Goal: Task Accomplishment & Management: Use online tool/utility

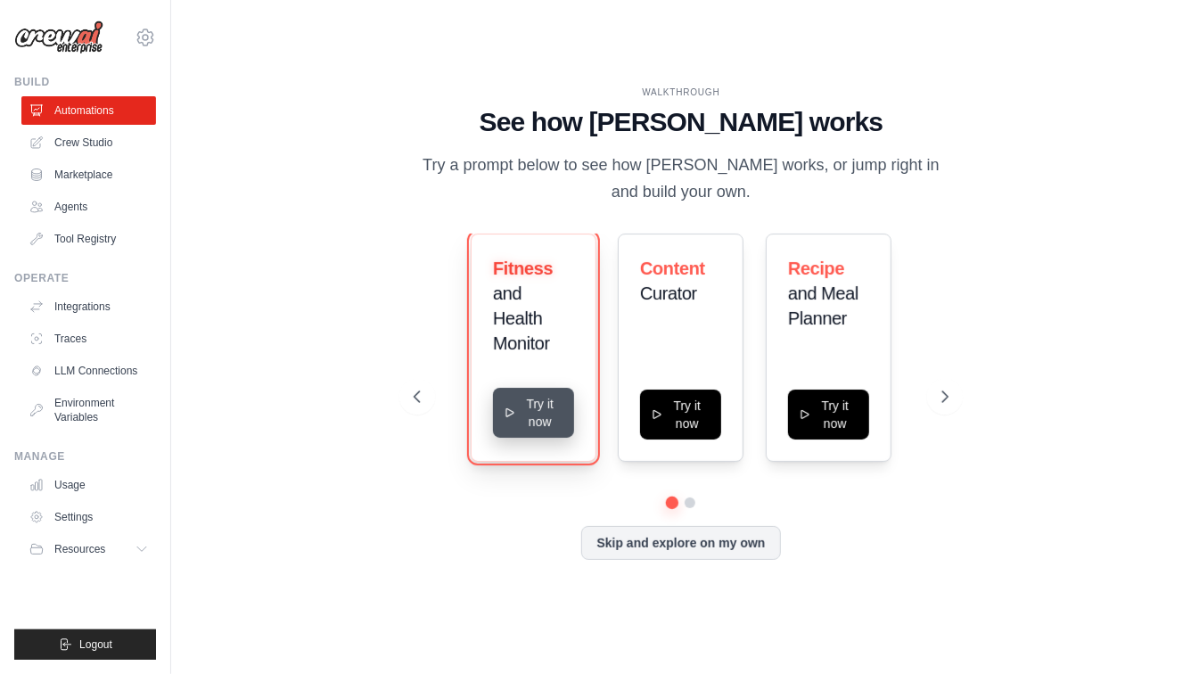
click at [546, 427] on button "Try it now" at bounding box center [533, 413] width 81 height 50
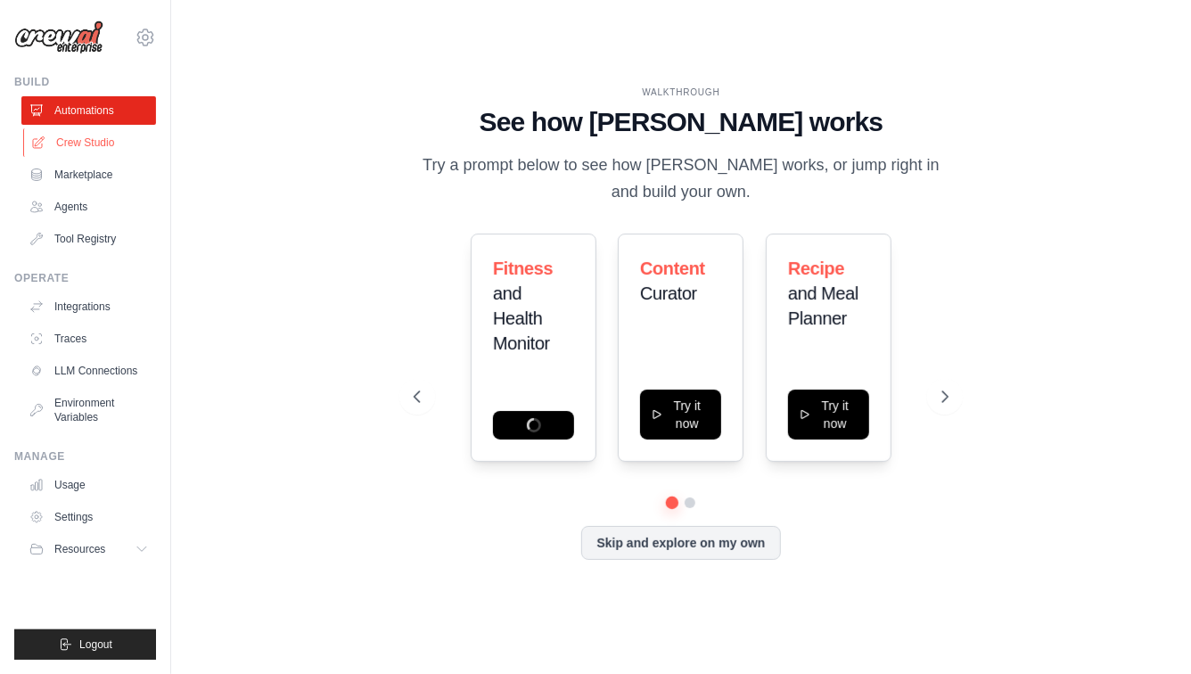
click at [75, 146] on link "Crew Studio" at bounding box center [90, 142] width 135 height 29
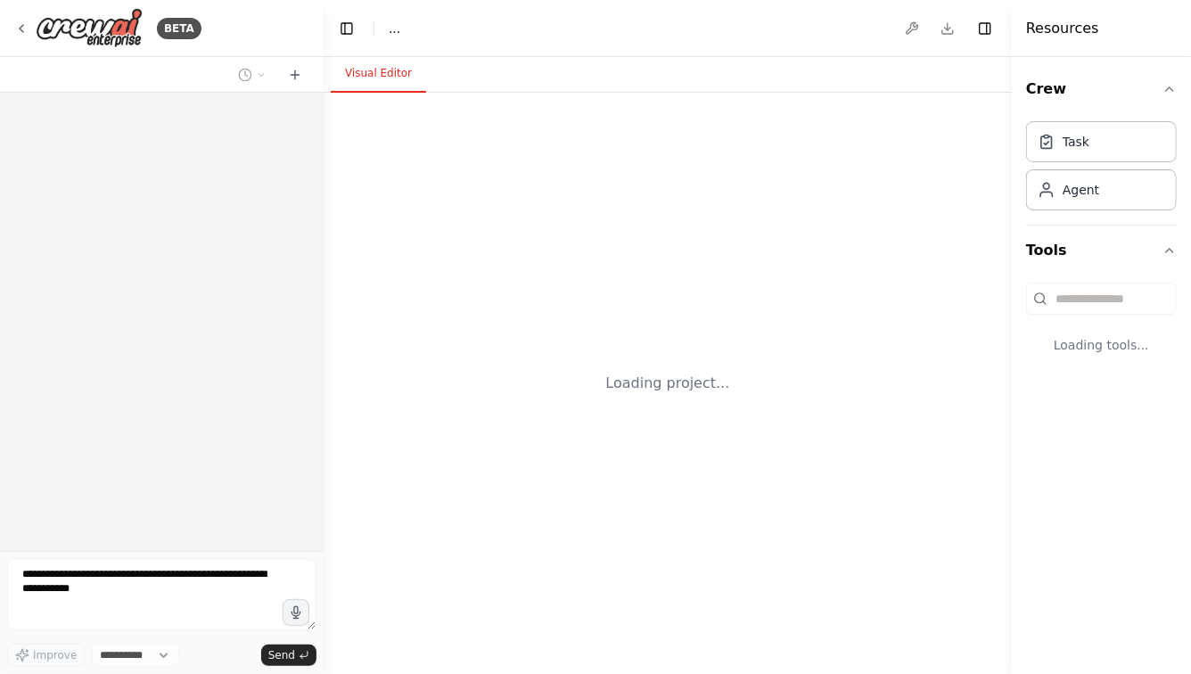
select select "****"
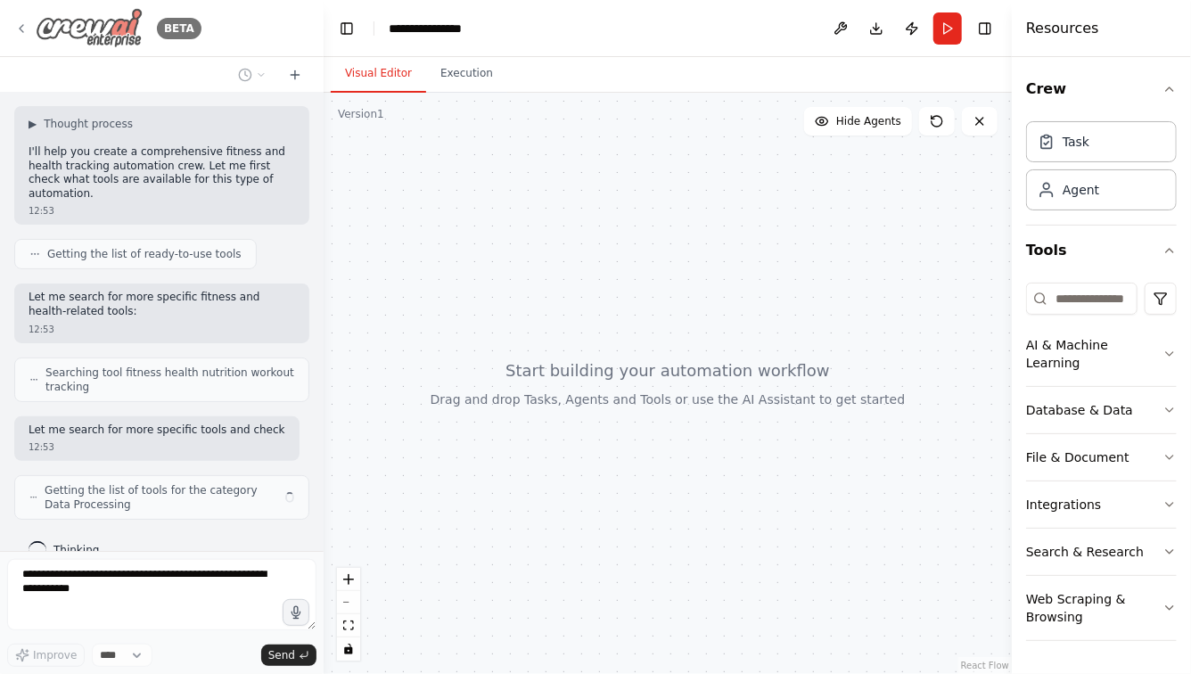
scroll to position [129, 0]
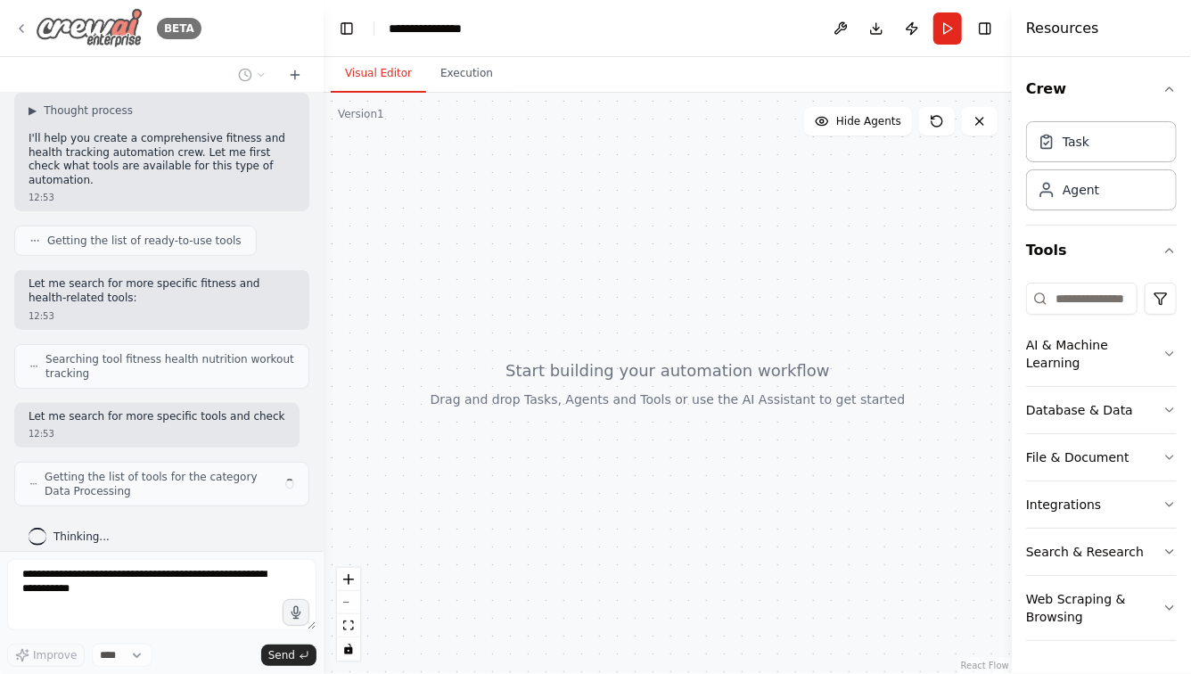
click at [17, 29] on icon at bounding box center [21, 28] width 14 height 14
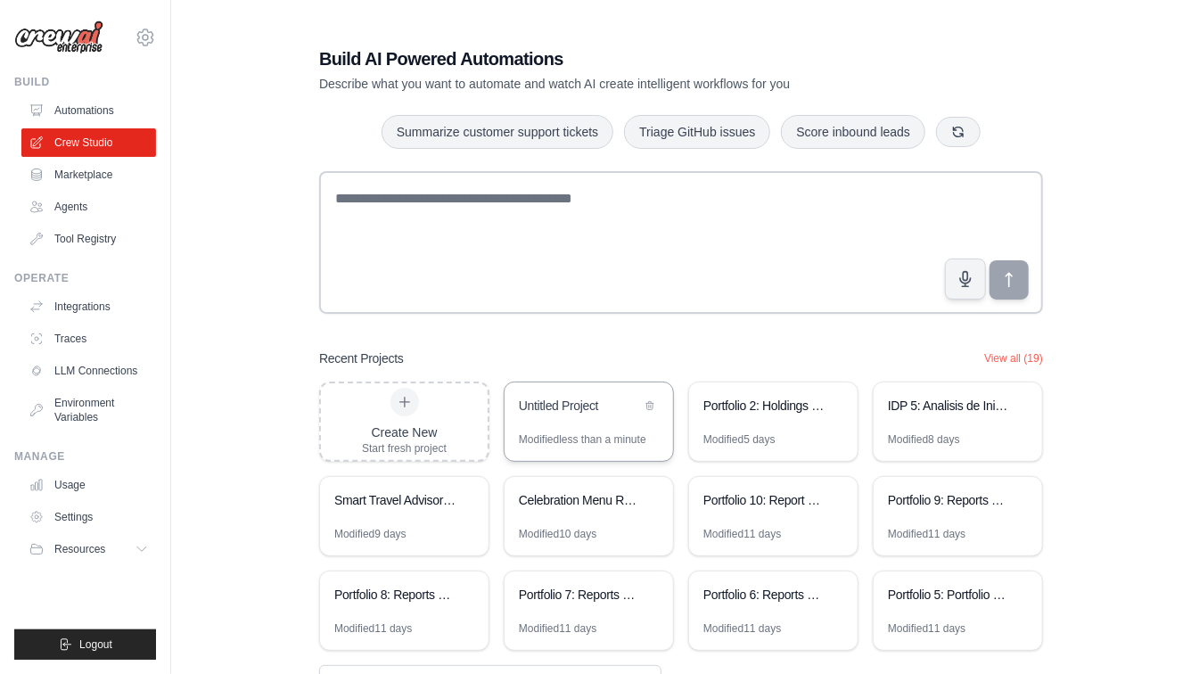
click at [580, 440] on div "Modified less than a minute" at bounding box center [583, 439] width 128 height 14
click at [651, 407] on icon at bounding box center [650, 404] width 11 height 11
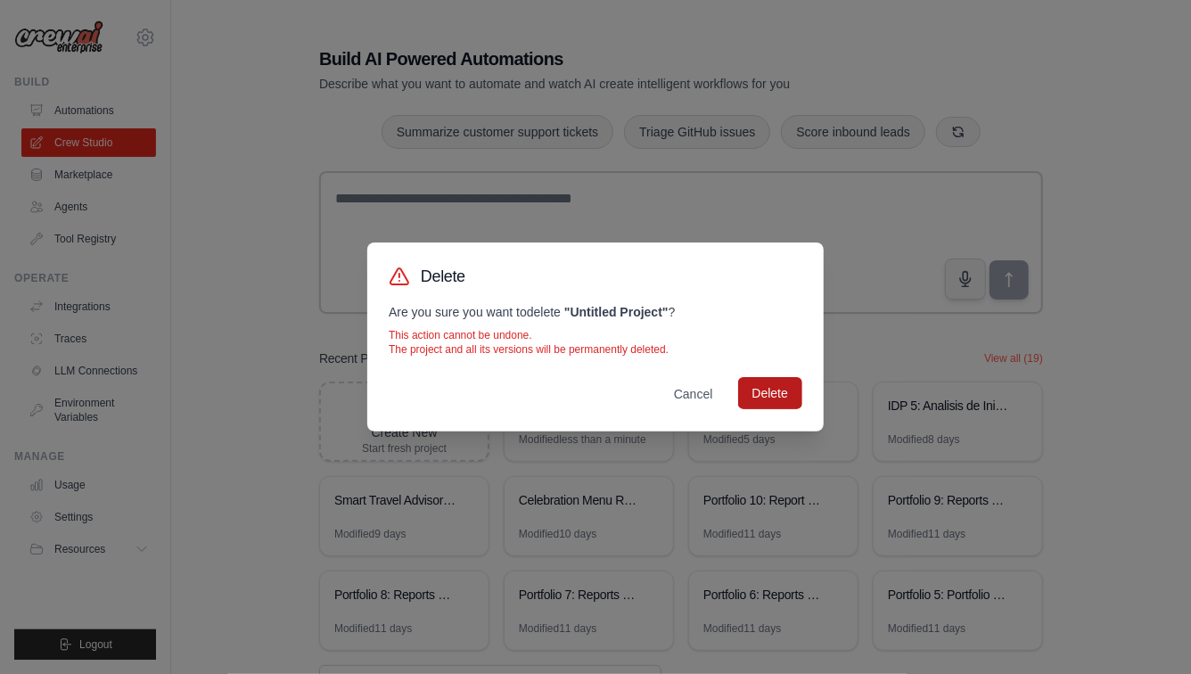
click at [786, 396] on button "Delete" at bounding box center [770, 393] width 64 height 32
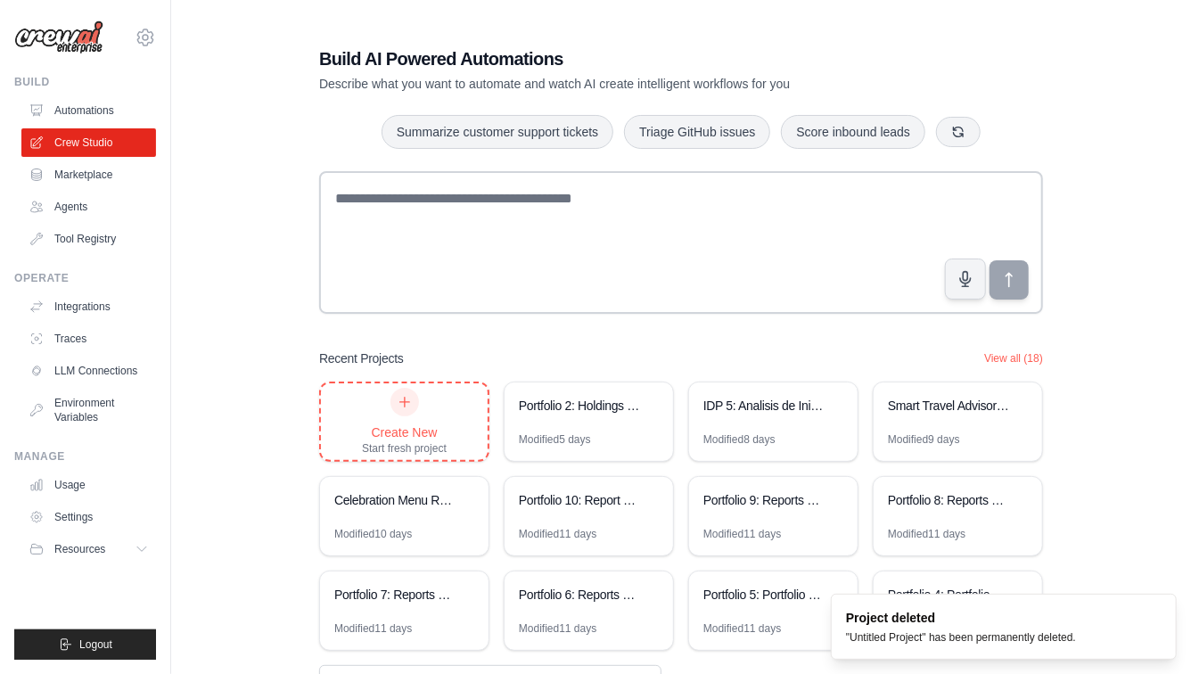
click at [396, 416] on div "Create New Start fresh project" at bounding box center [404, 422] width 85 height 68
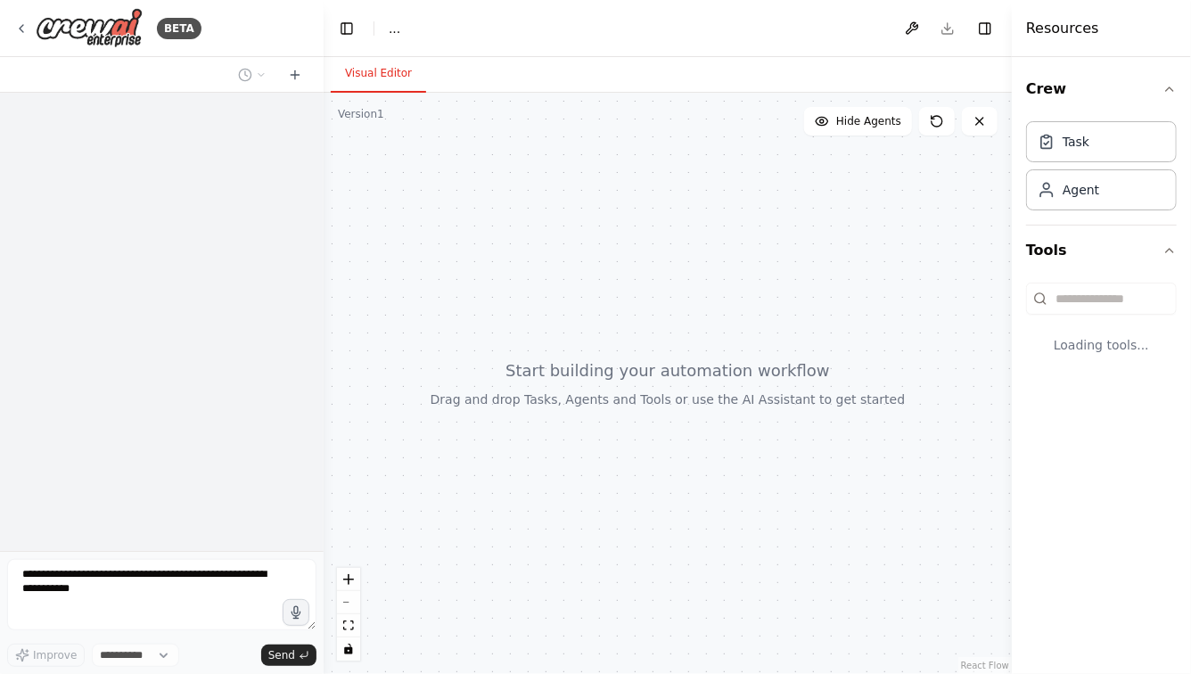
select select "****"
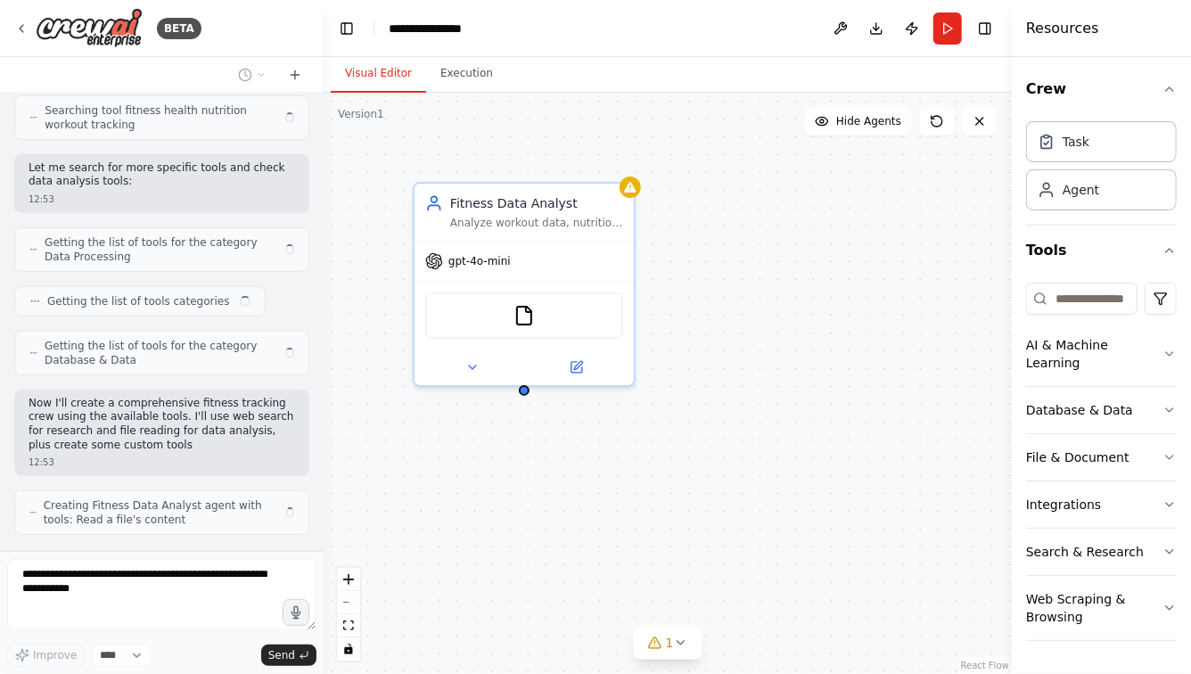
scroll to position [392, 0]
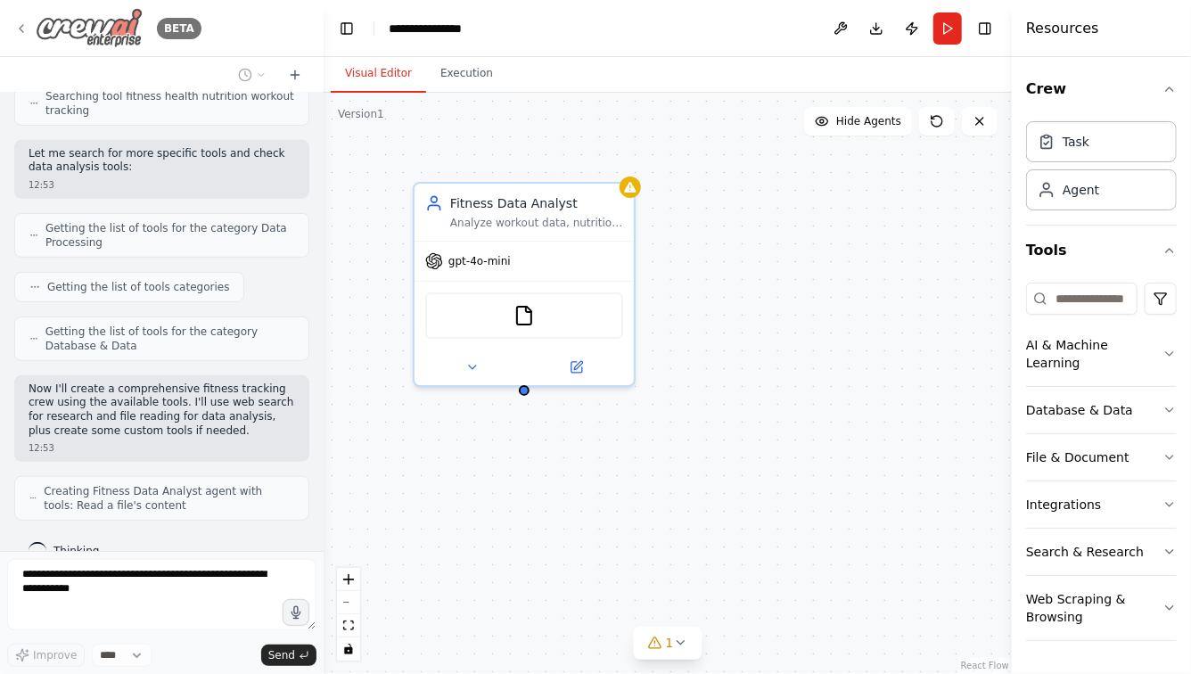
click at [28, 23] on icon at bounding box center [21, 28] width 14 height 14
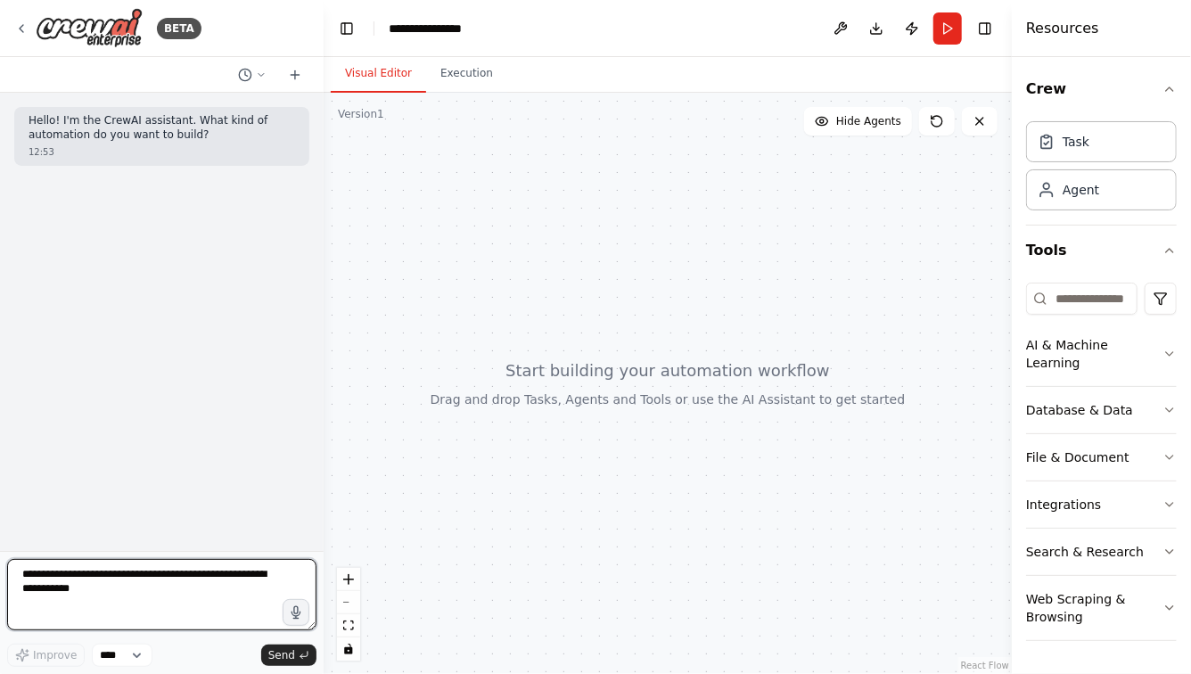
click at [156, 574] on textarea at bounding box center [161, 594] width 309 height 71
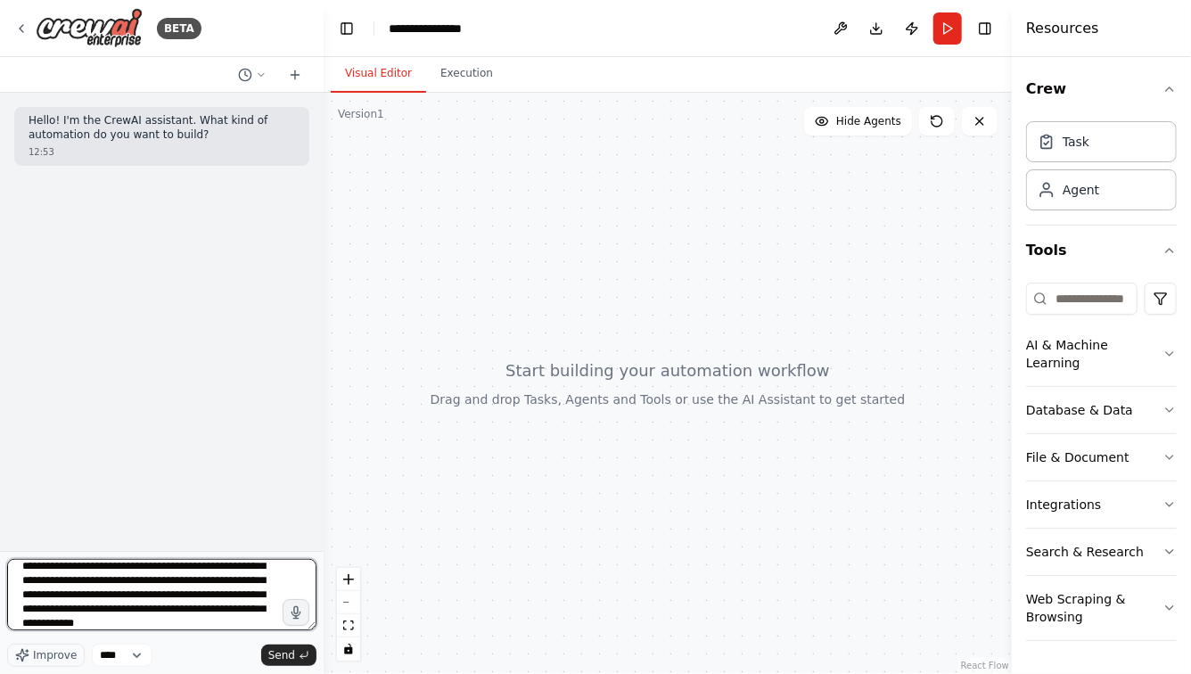
scroll to position [37, 0]
type textarea "**********"
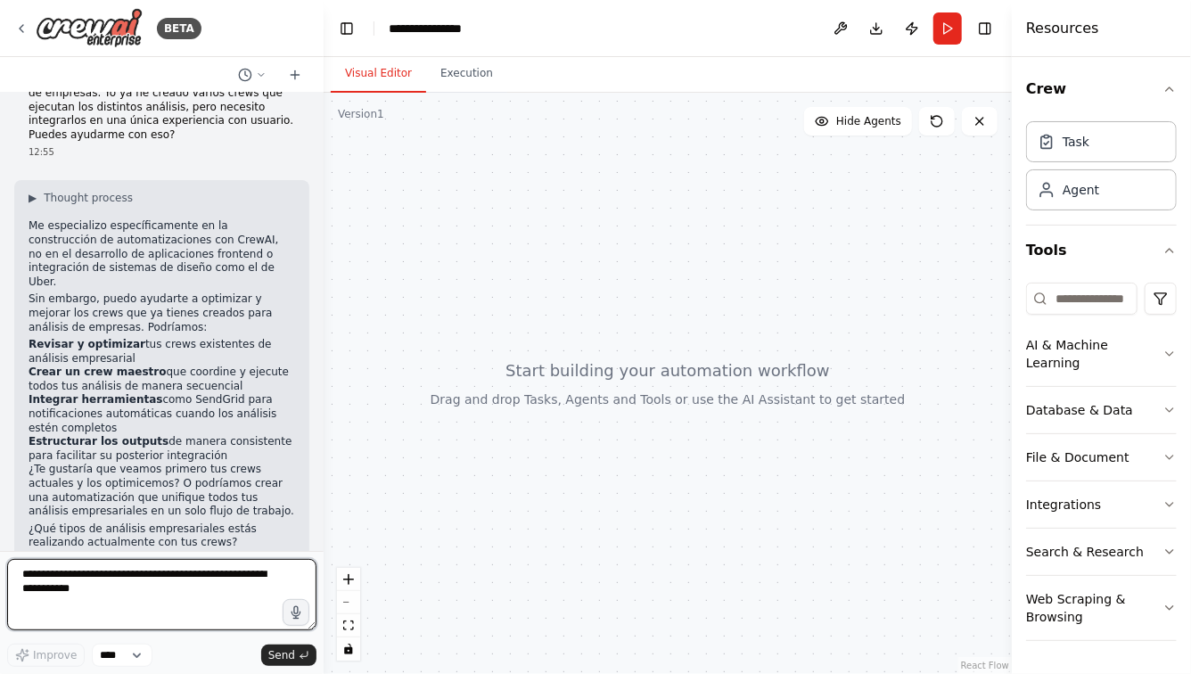
scroll to position [165, 0]
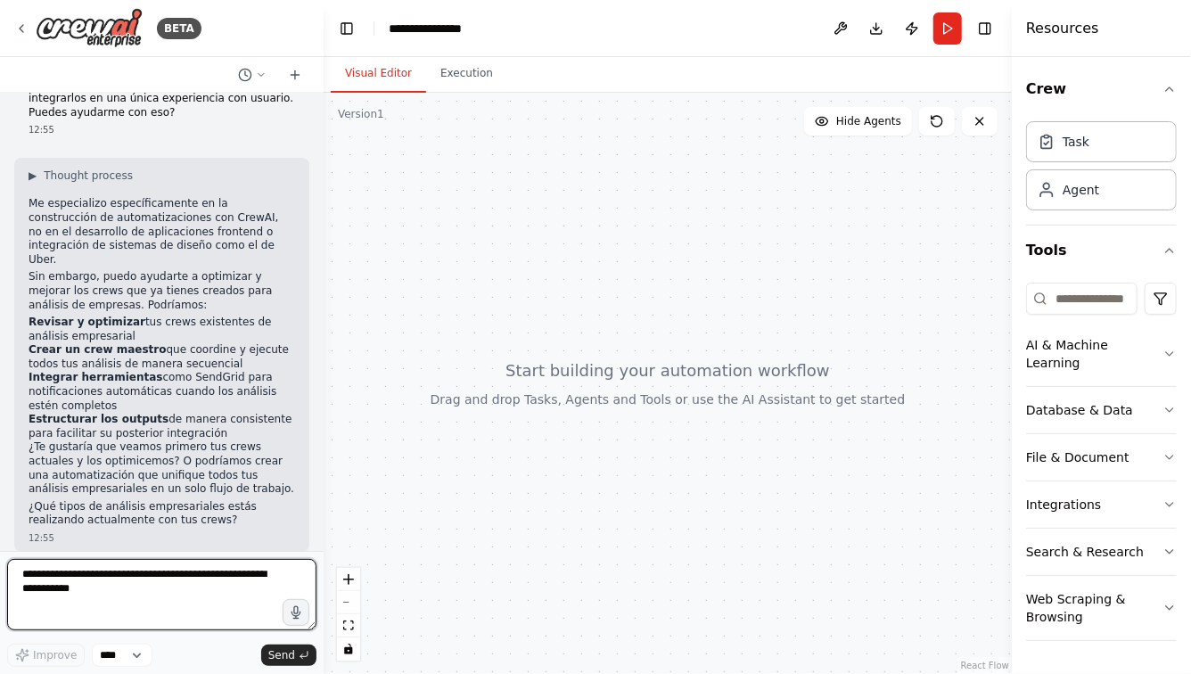
type textarea "*"
type textarea "**********"
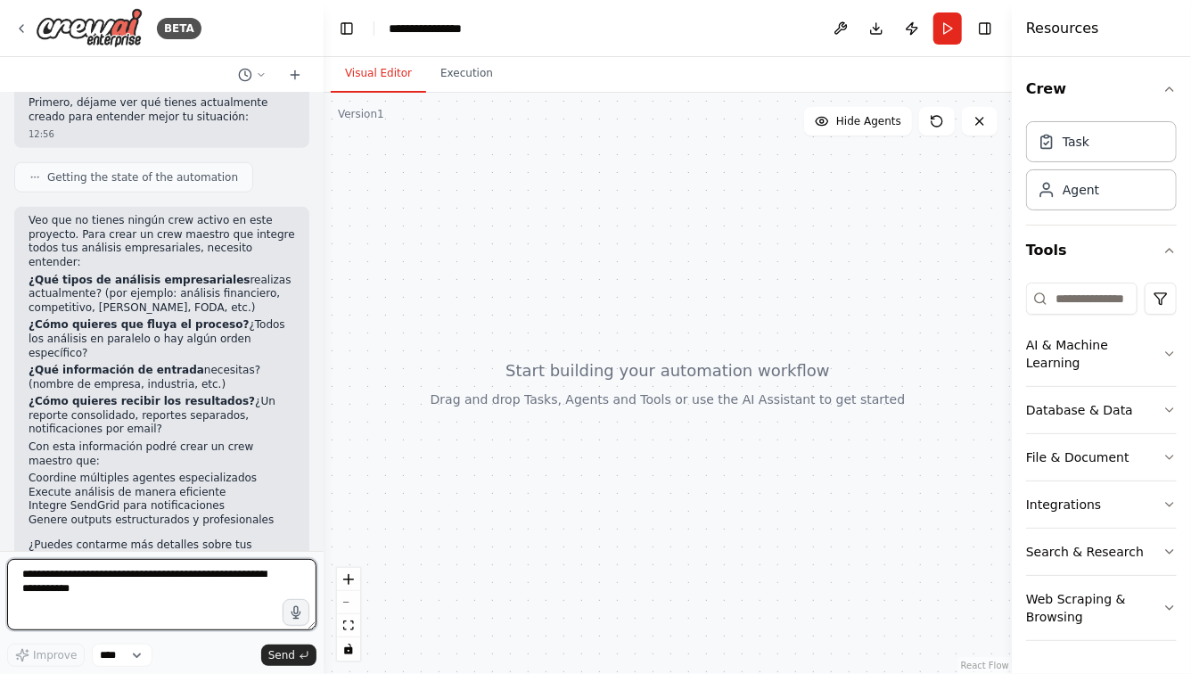
scroll to position [802, 0]
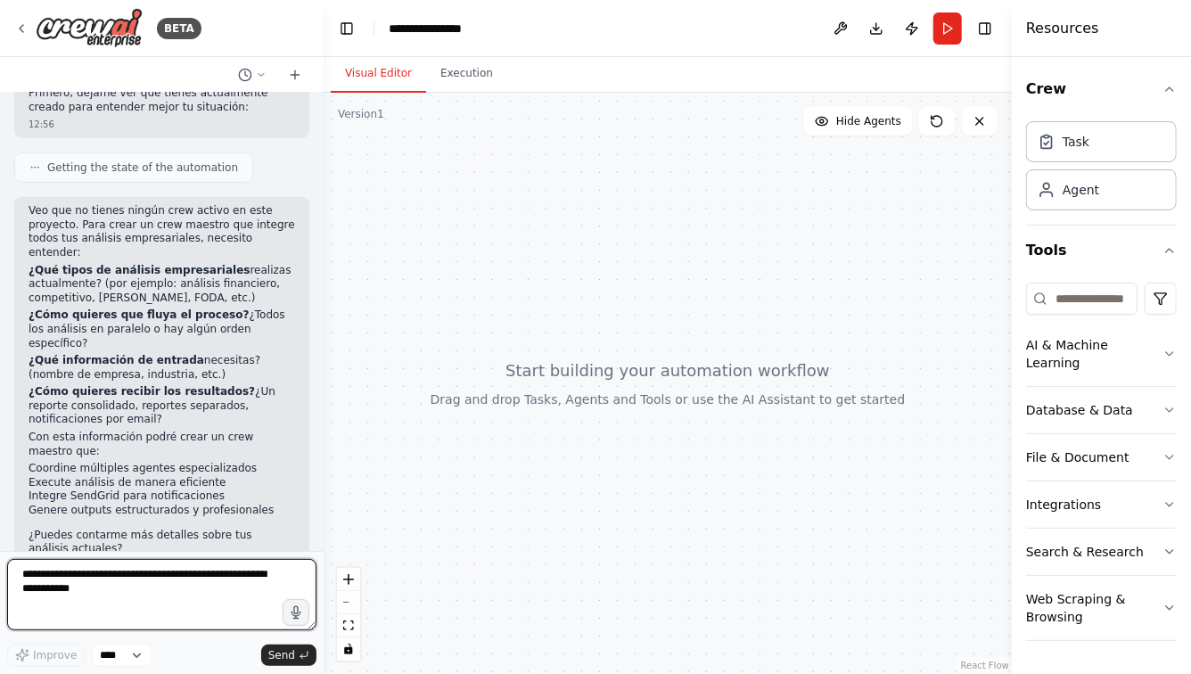
click at [180, 583] on textarea at bounding box center [161, 594] width 309 height 71
type textarea "**********"
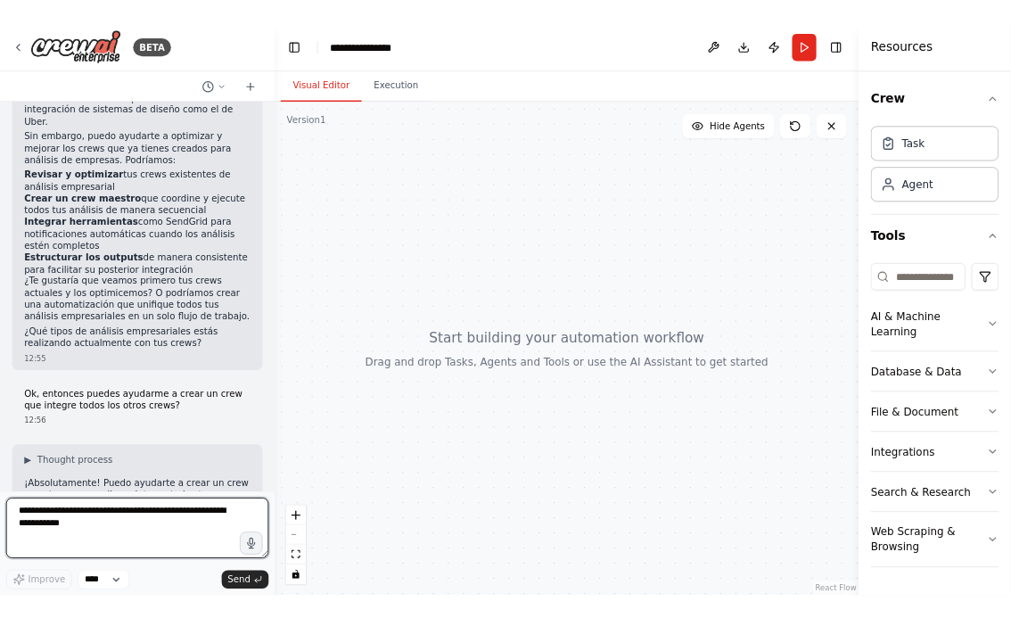
scroll to position [243, 0]
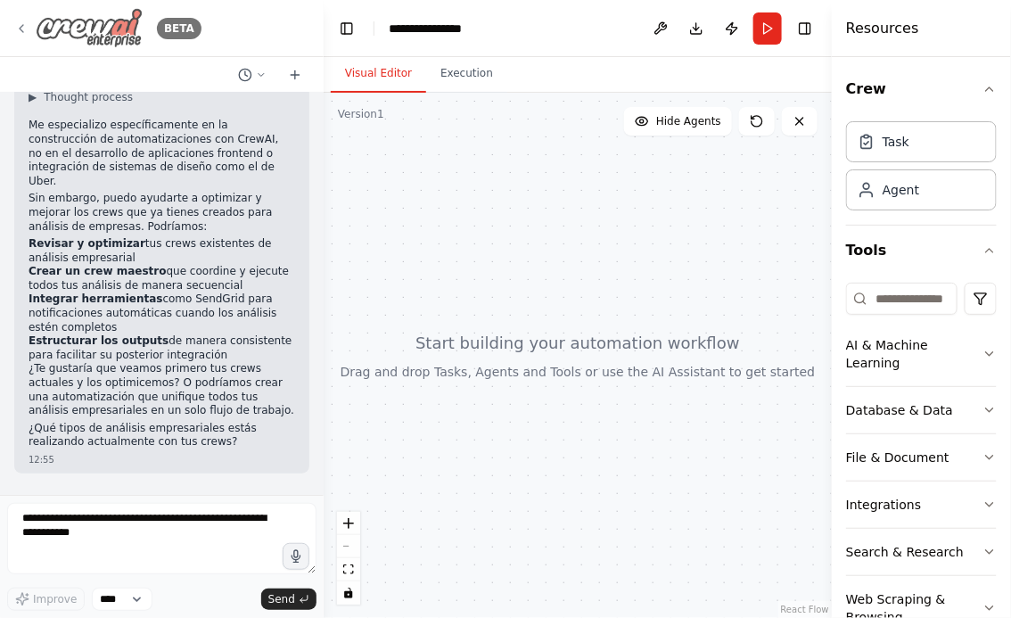
click at [19, 29] on icon at bounding box center [21, 28] width 14 height 14
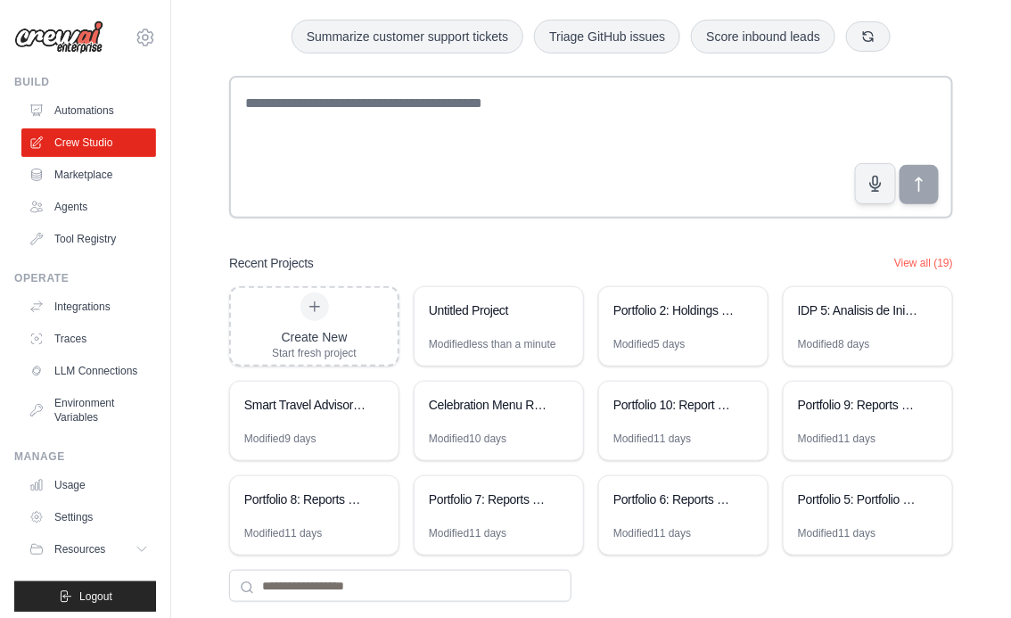
scroll to position [124, 0]
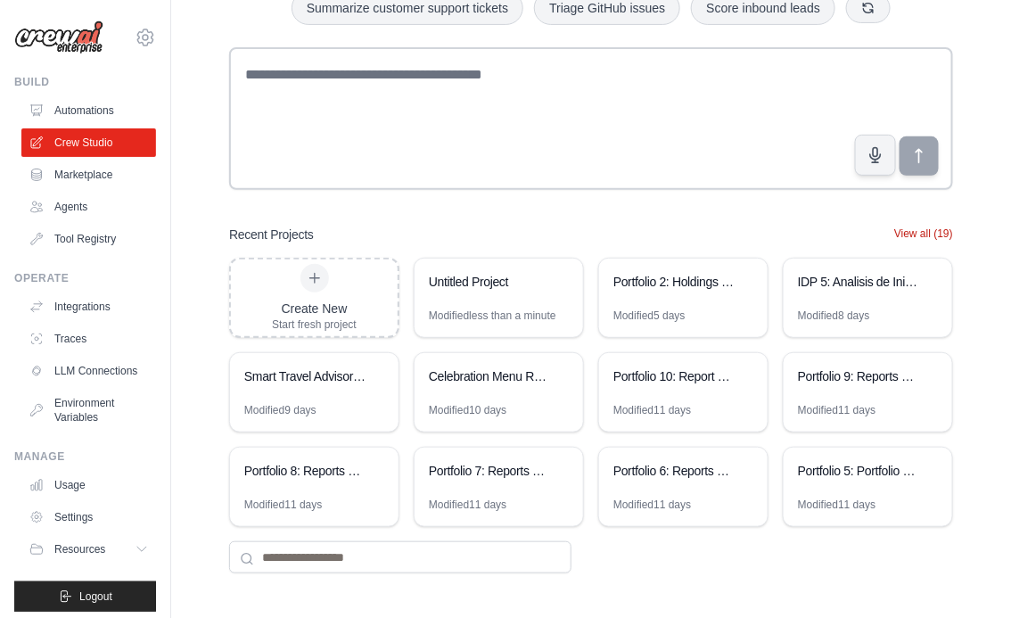
click at [916, 227] on button "View all (19)" at bounding box center [923, 233] width 59 height 14
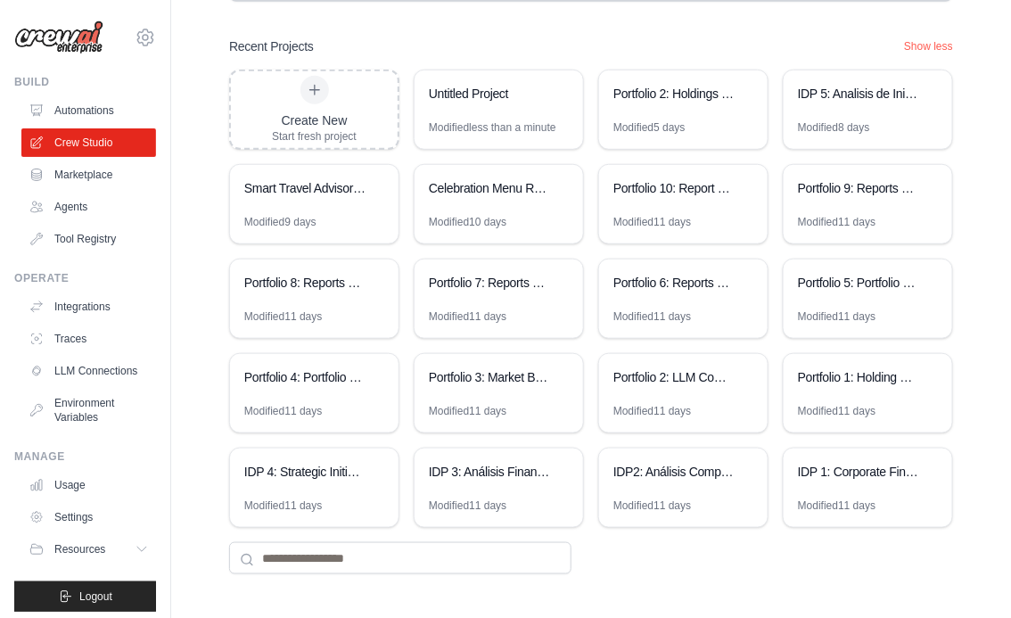
scroll to position [312, 0]
click at [849, 476] on div "IDP 1: Corporate Financial Analysis Suite" at bounding box center [859, 472] width 122 height 18
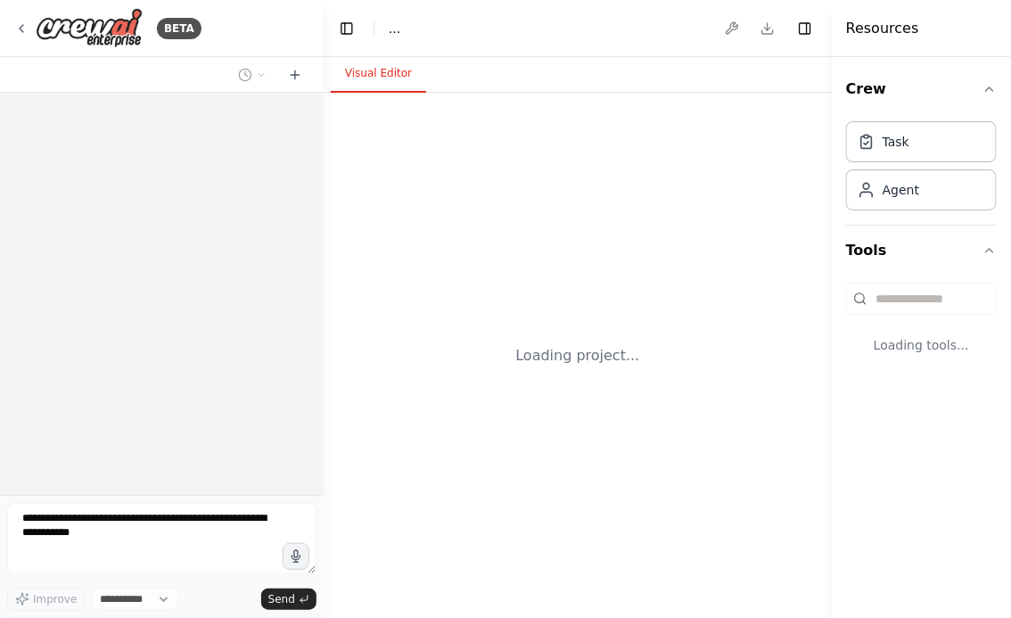
select select "****"
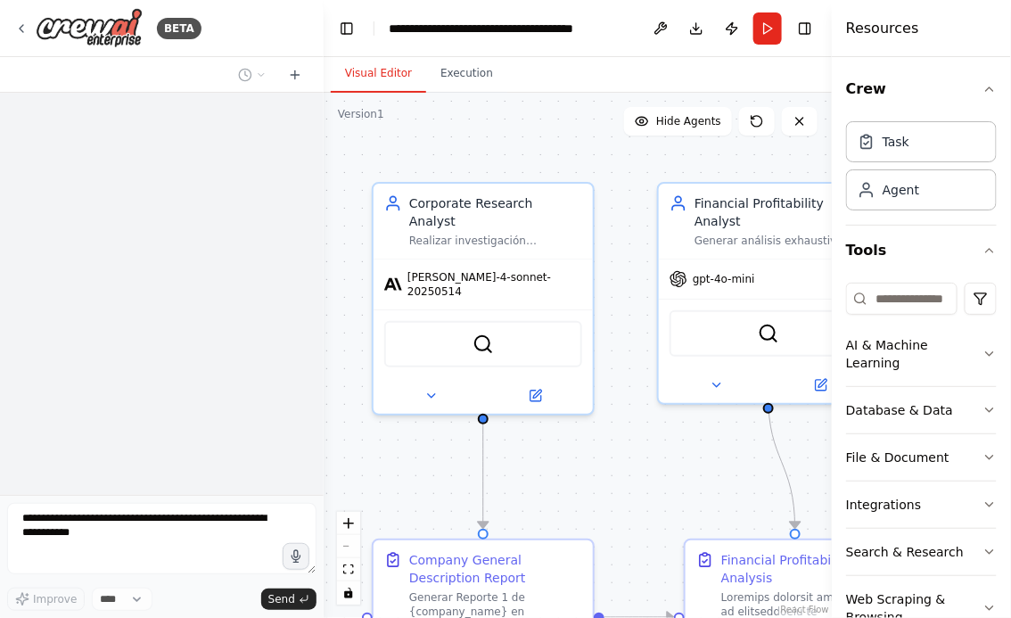
drag, startPoint x: 662, startPoint y: 457, endPoint x: 480, endPoint y: 439, distance: 182.9
click at [485, 440] on div ".deletable-edge-delete-btn { width: 20px; height: 20px; border: 0px solid #ffff…" at bounding box center [578, 355] width 508 height 525
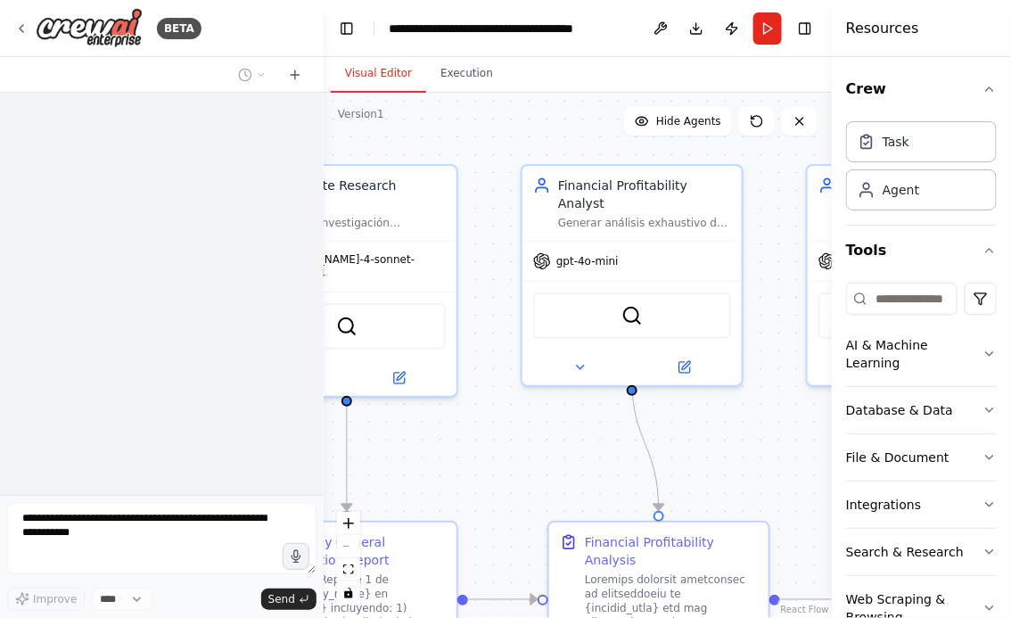
drag, startPoint x: 722, startPoint y: 430, endPoint x: 662, endPoint y: 430, distance: 60.6
click at [663, 430] on div ".deletable-edge-delete-btn { width: 20px; height: 20px; border: 0px solid #ffff…" at bounding box center [578, 355] width 508 height 525
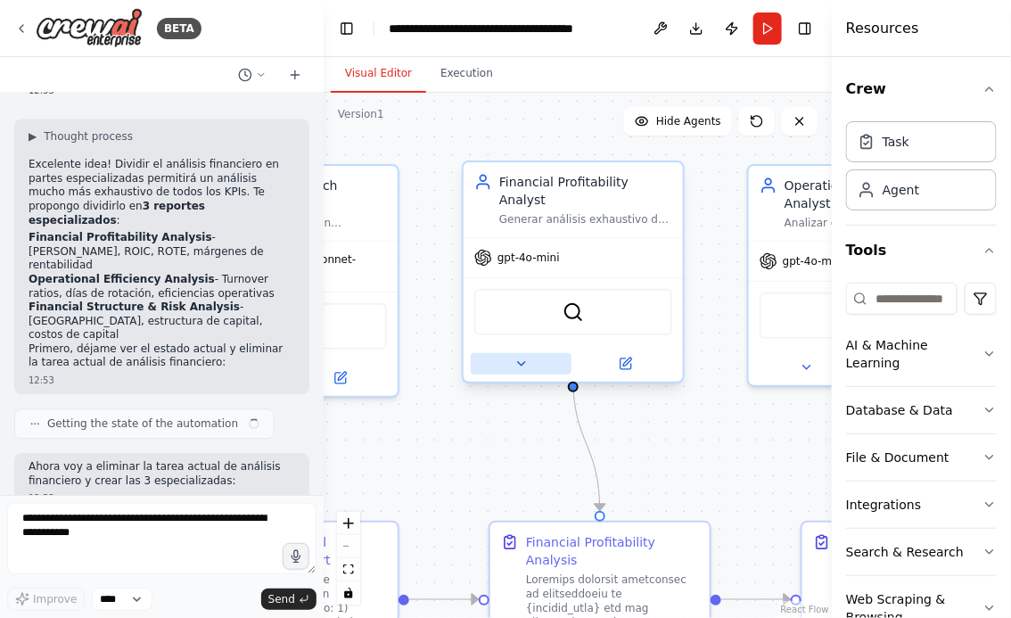
scroll to position [17656, 0]
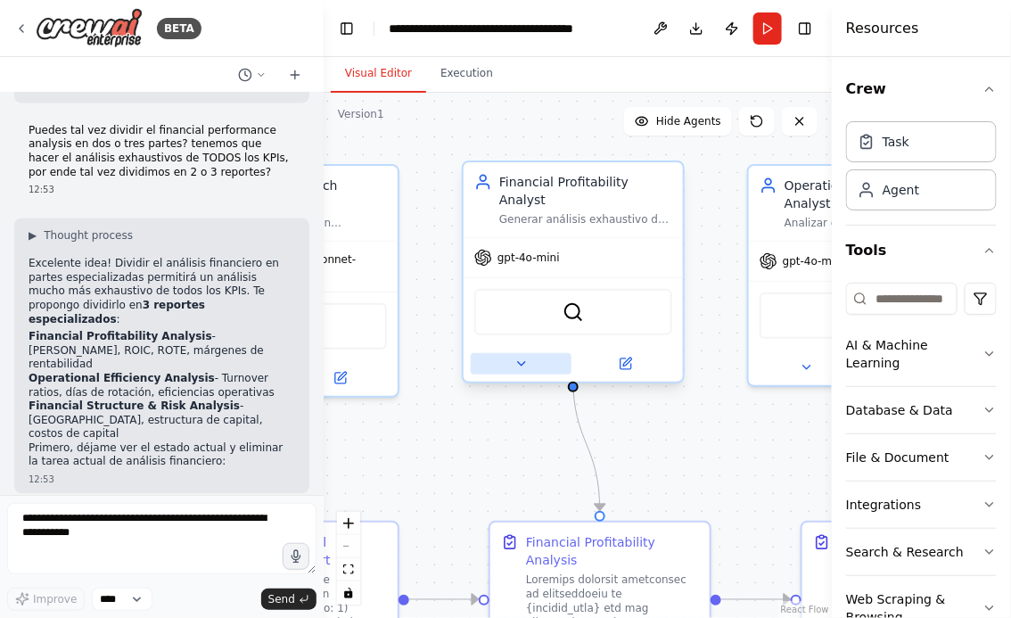
click at [524, 357] on icon at bounding box center [521, 364] width 14 height 14
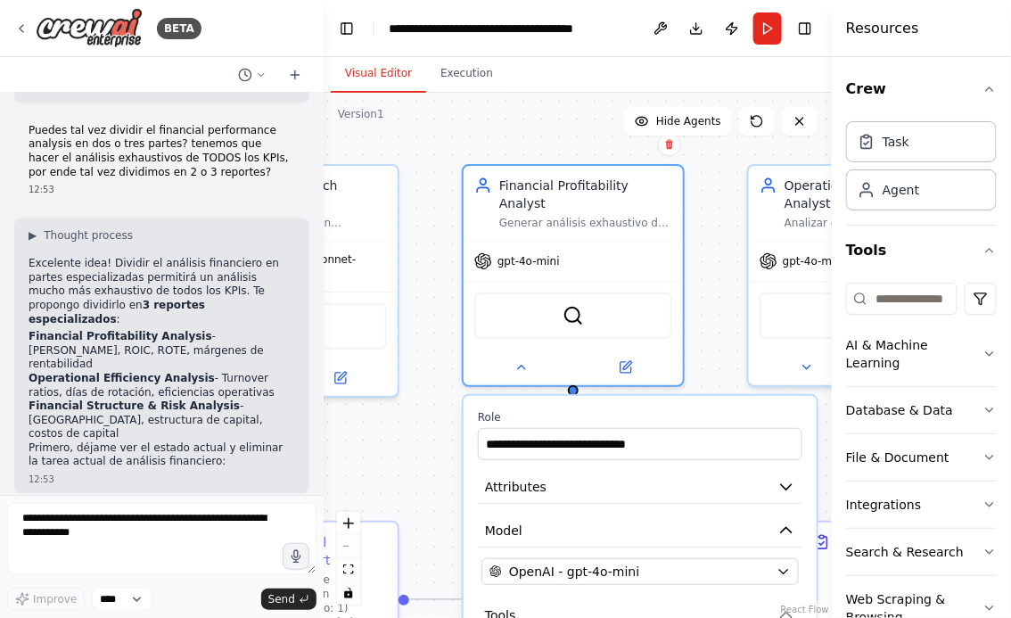
drag, startPoint x: 432, startPoint y: 455, endPoint x: 414, endPoint y: 348, distance: 108.5
click at [414, 348] on div ".deletable-edge-delete-btn { width: 20px; height: 20px; border: 0px solid #ffff…" at bounding box center [578, 355] width 508 height 525
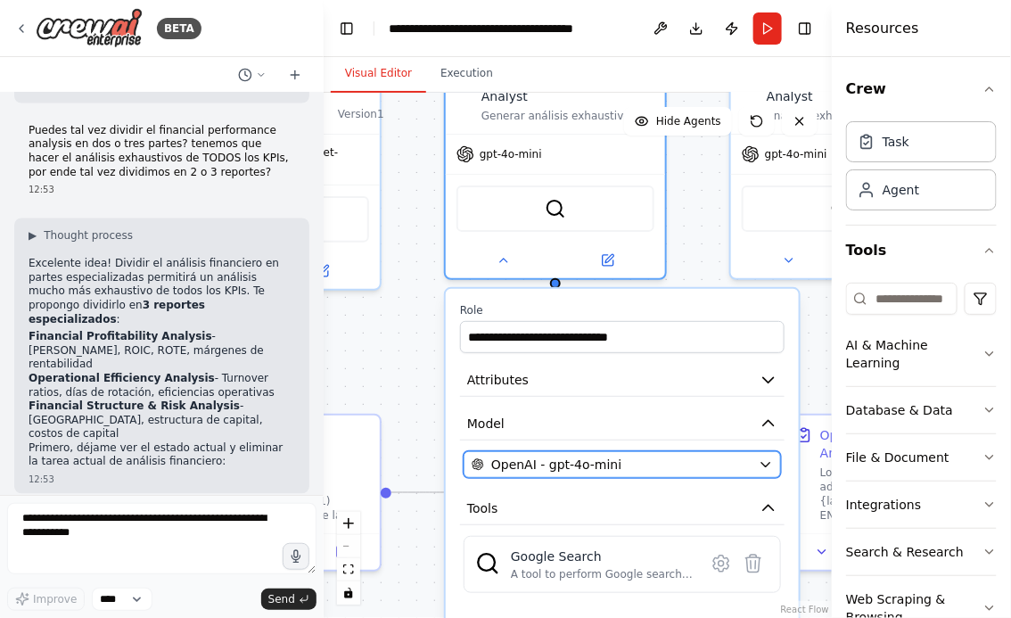
click at [572, 456] on span "OpenAI - gpt-4o-mini" at bounding box center [556, 465] width 130 height 18
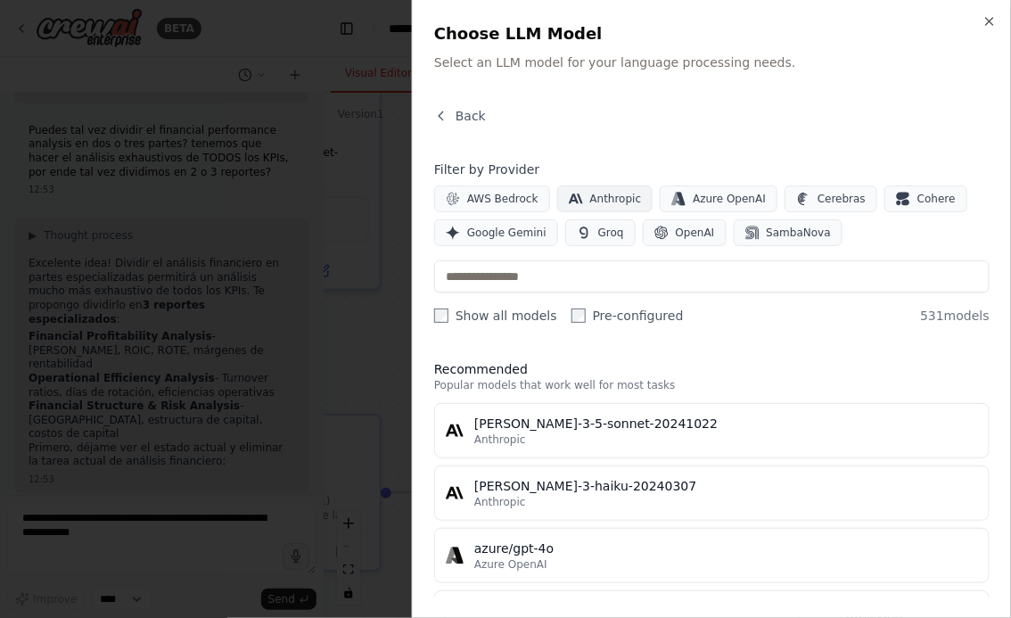
click at [606, 189] on button "Anthropic" at bounding box center [605, 198] width 96 height 27
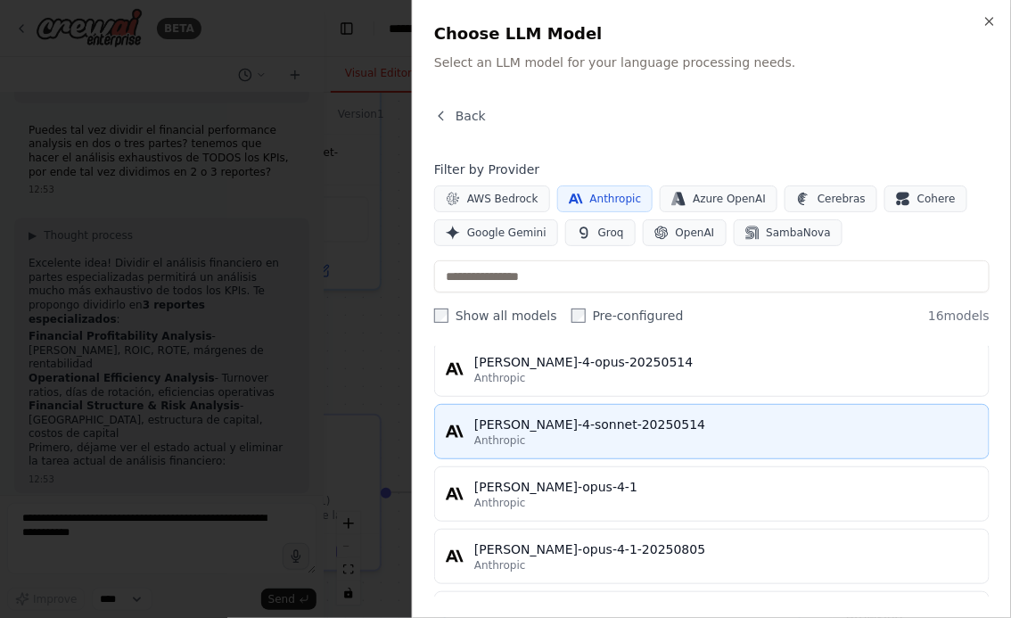
click at [541, 439] on div "Anthropic" at bounding box center [726, 440] width 504 height 14
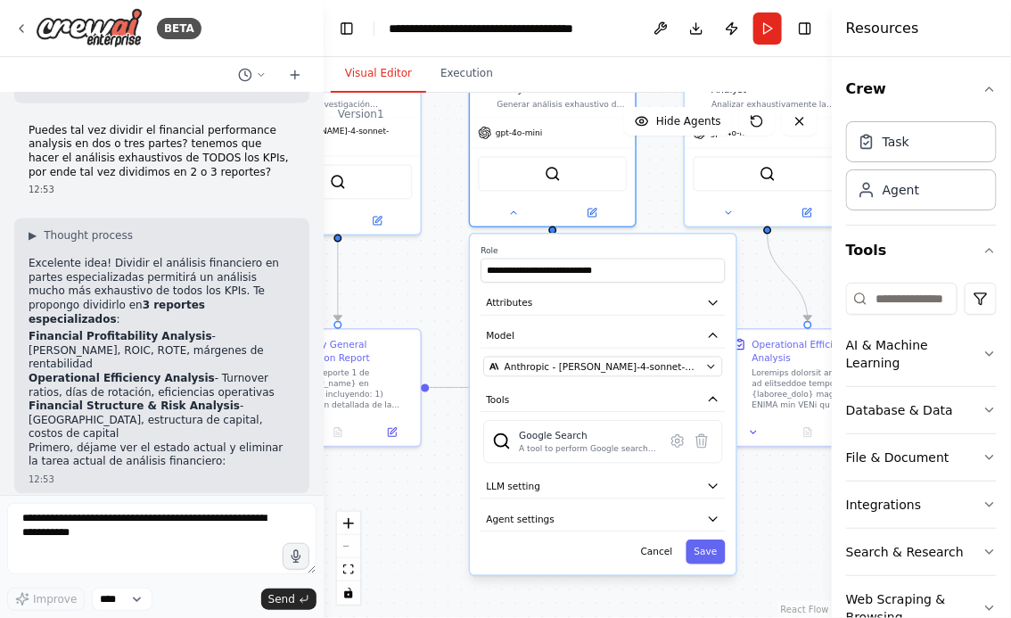
drag, startPoint x: 416, startPoint y: 390, endPoint x: 414, endPoint y: 304, distance: 85.6
click at [414, 304] on div ".deletable-edge-delete-btn { width: 20px; height: 20px; border: 0px solid #ffff…" at bounding box center [578, 355] width 508 height 525
click at [711, 539] on button "Save" at bounding box center [706, 551] width 39 height 24
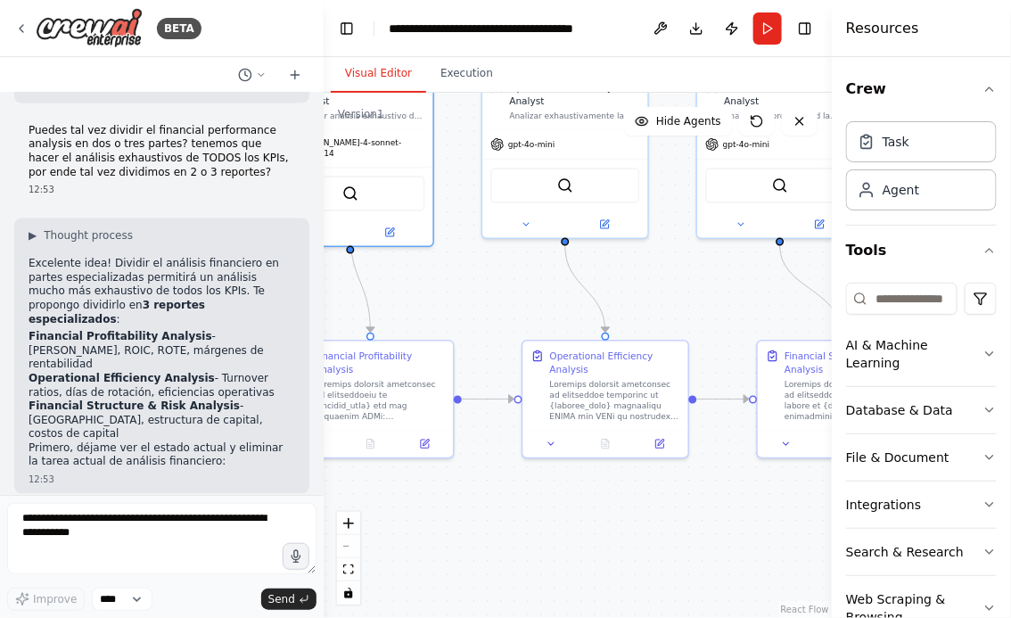
drag, startPoint x: 744, startPoint y: 495, endPoint x: 541, endPoint y: 506, distance: 202.7
click at [541, 506] on div ".deletable-edge-delete-btn { width: 20px; height: 20px; border: 0px solid #ffff…" at bounding box center [578, 355] width 508 height 525
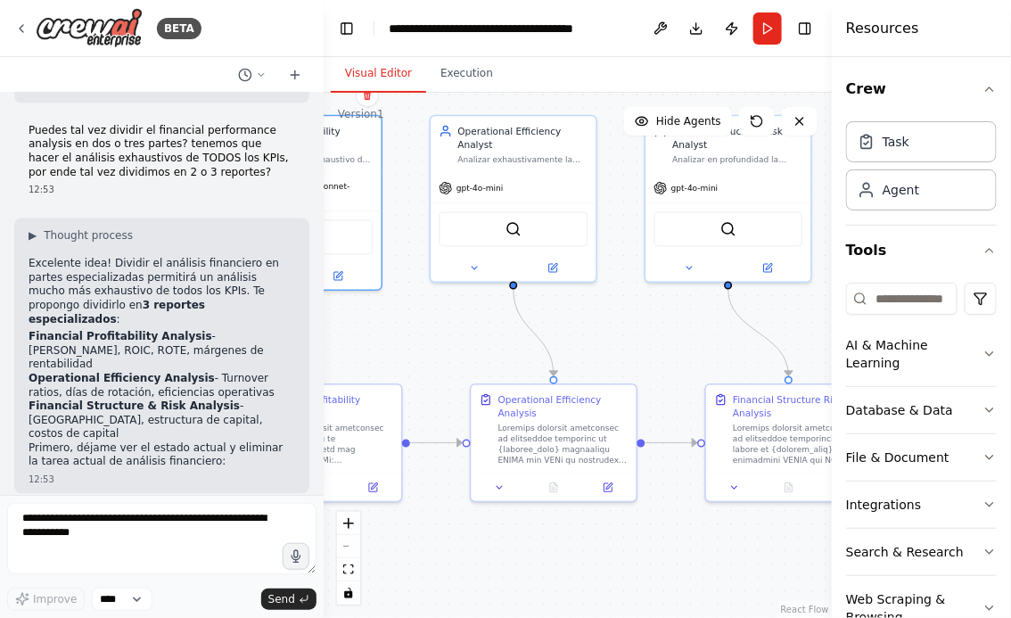
drag, startPoint x: 669, startPoint y: 269, endPoint x: 610, endPoint y: 315, distance: 74.4
click at [610, 315] on div ".deletable-edge-delete-btn { width: 20px; height: 20px; border: 0px solid #ffff…" at bounding box center [578, 355] width 508 height 525
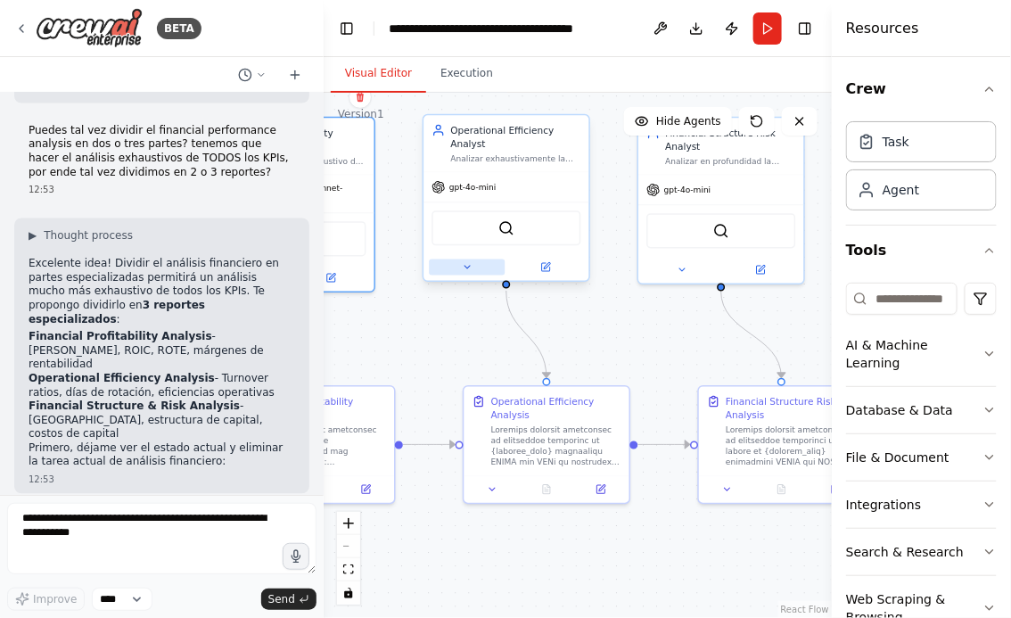
click at [463, 263] on icon at bounding box center [467, 267] width 11 height 11
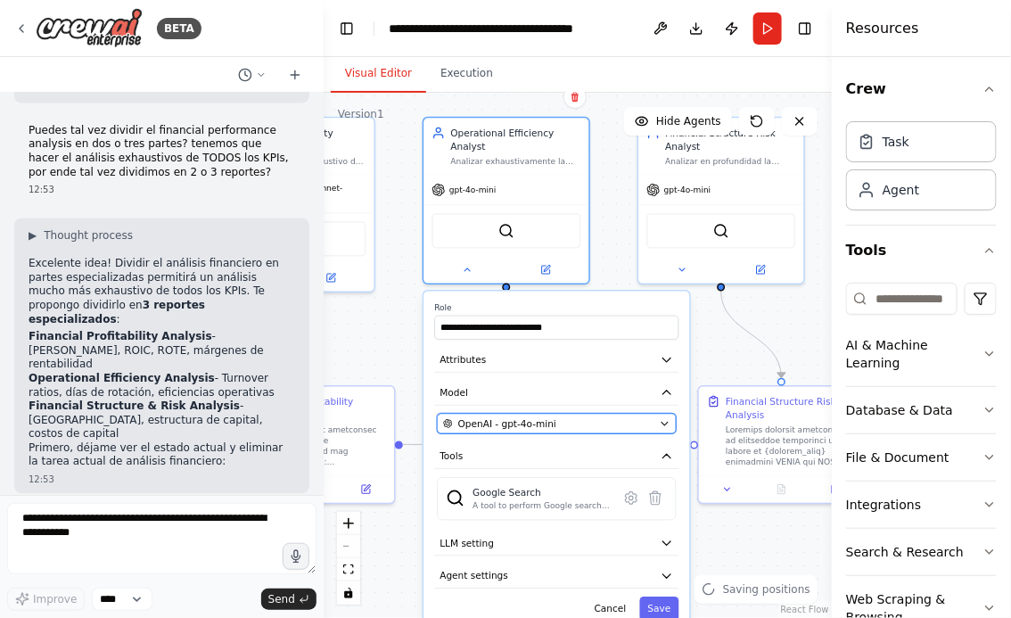
click at [530, 417] on span "OpenAI - gpt-4o-mini" at bounding box center [507, 423] width 98 height 13
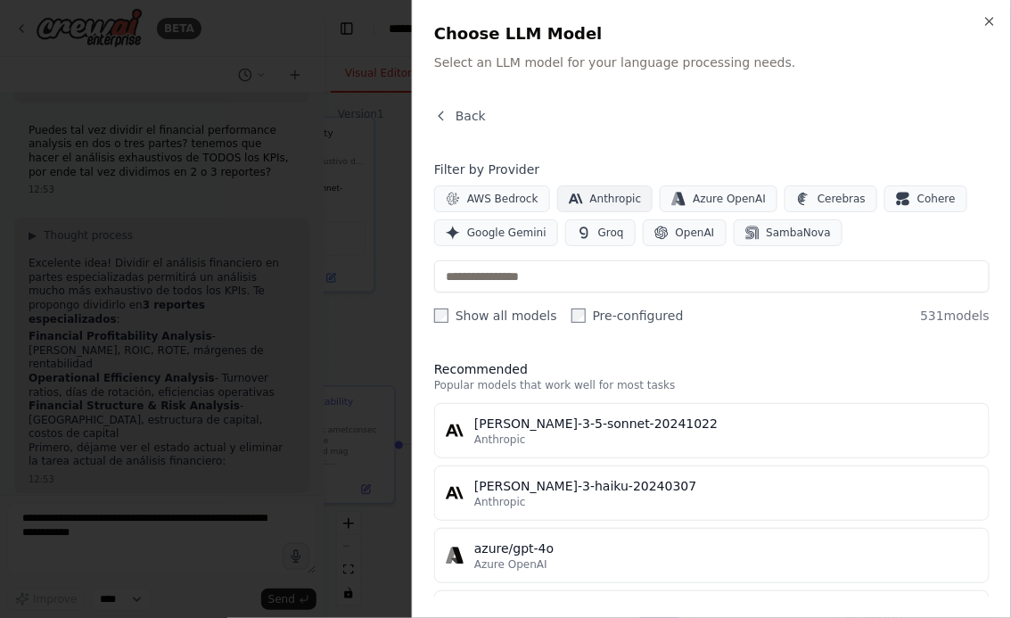
click at [596, 195] on span "Anthropic" at bounding box center [616, 199] width 52 height 14
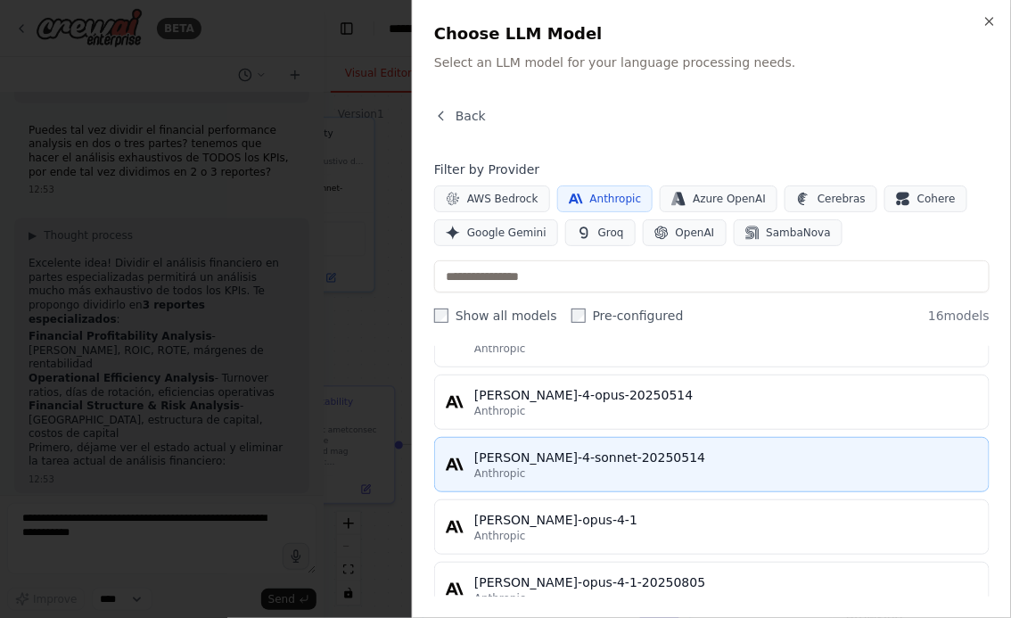
click at [543, 466] on div "Anthropic" at bounding box center [726, 473] width 504 height 14
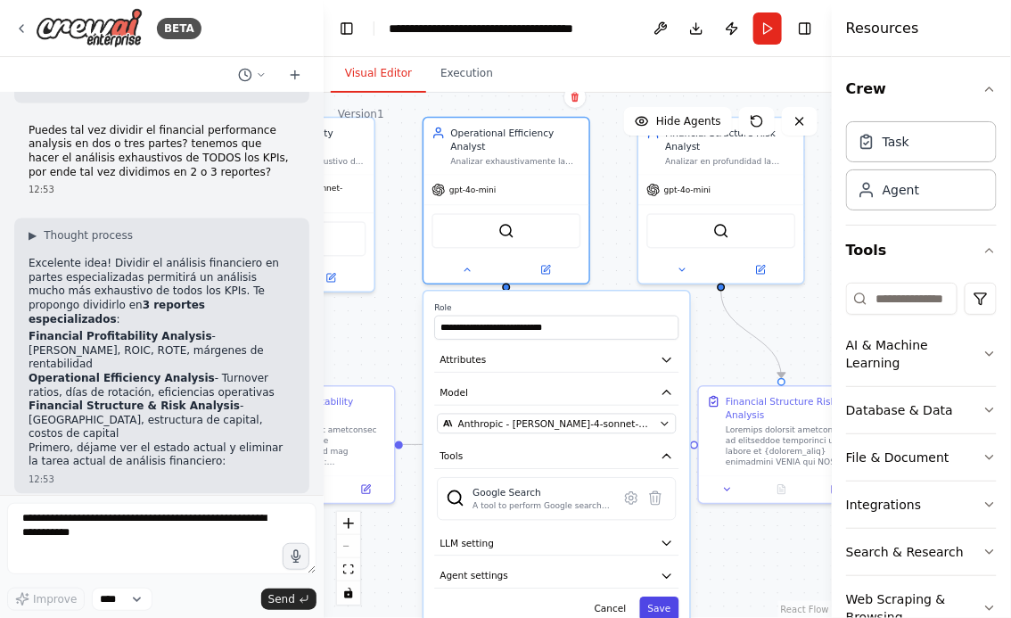
click at [659, 612] on button "Save" at bounding box center [659, 609] width 39 height 24
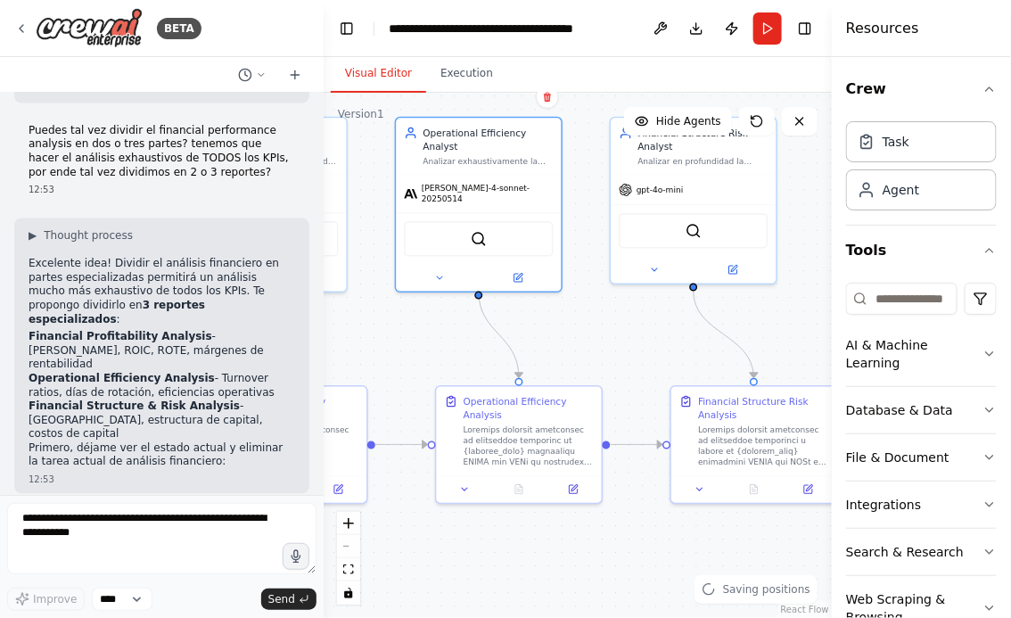
drag, startPoint x: 735, startPoint y: 572, endPoint x: 480, endPoint y: 555, distance: 255.5
click at [481, 555] on div ".deletable-edge-delete-btn { width: 20px; height: 20px; border: 0px solid #ffff…" at bounding box center [578, 355] width 508 height 525
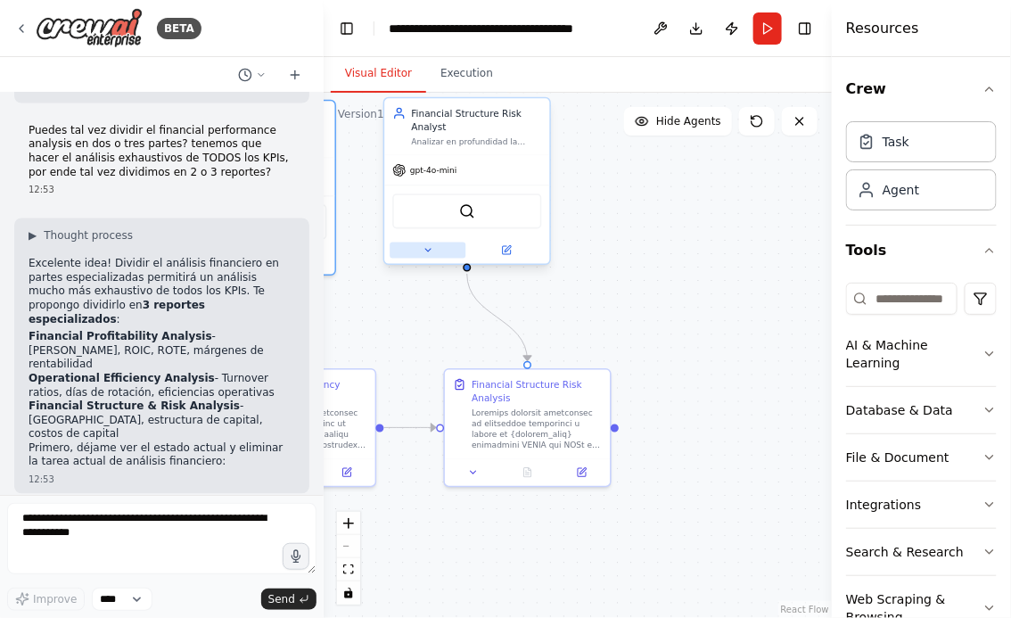
click at [426, 249] on icon at bounding box center [427, 250] width 5 height 3
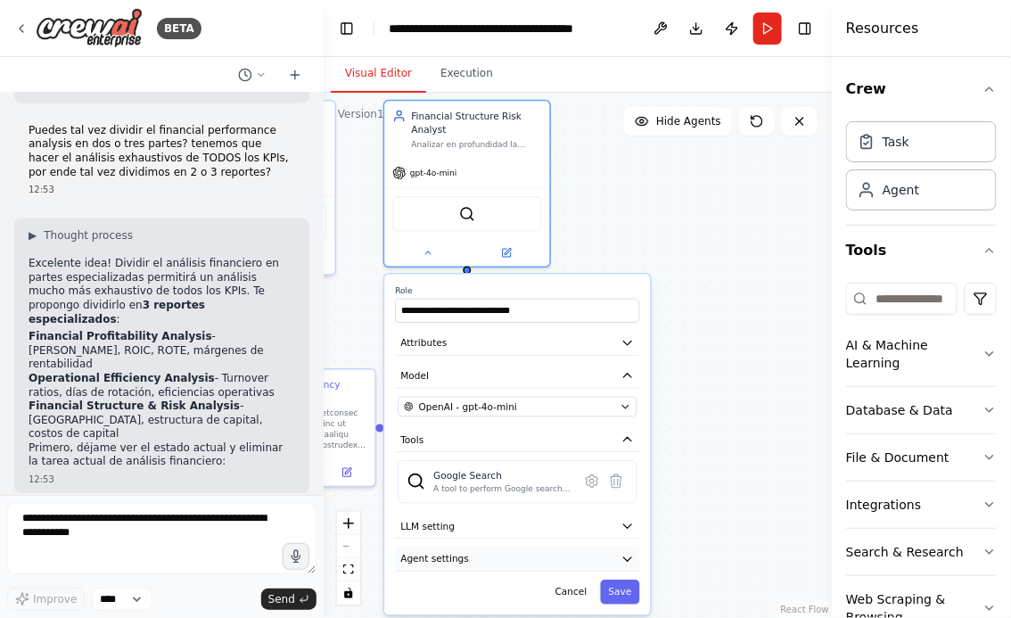
click at [503, 560] on button "Agent settings" at bounding box center [517, 559] width 244 height 25
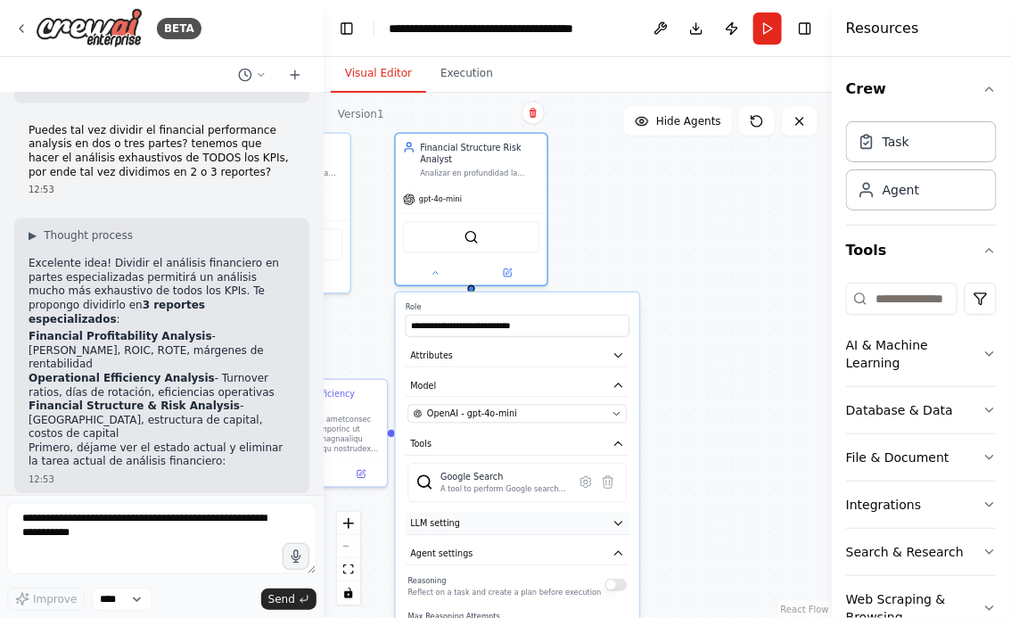
click at [541, 523] on button "LLM setting" at bounding box center [518, 524] width 224 height 23
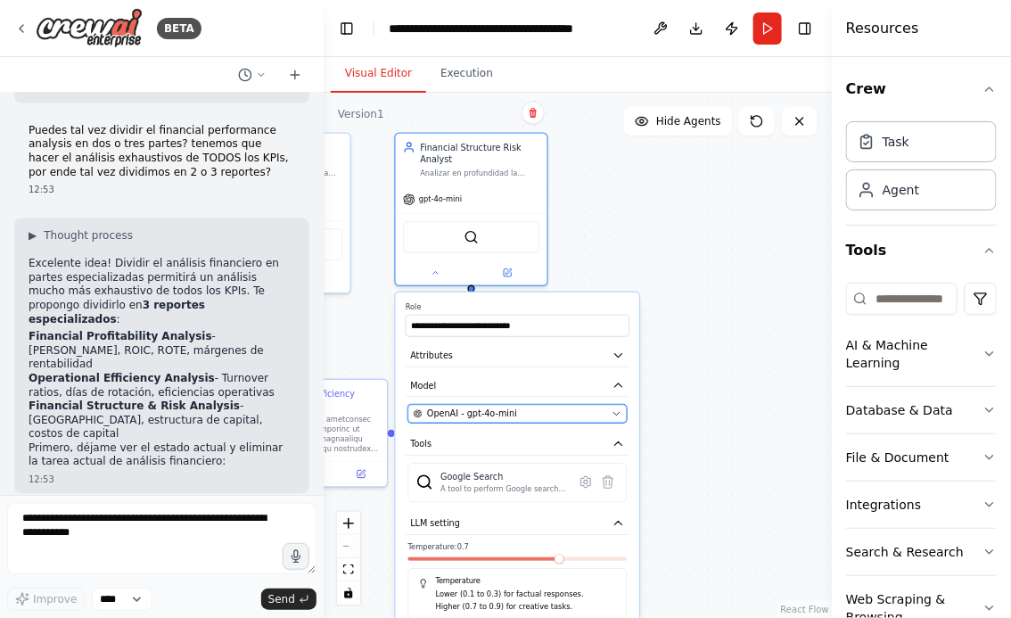
click at [528, 416] on div "OpenAI - gpt-4o-mini" at bounding box center [510, 413] width 193 height 12
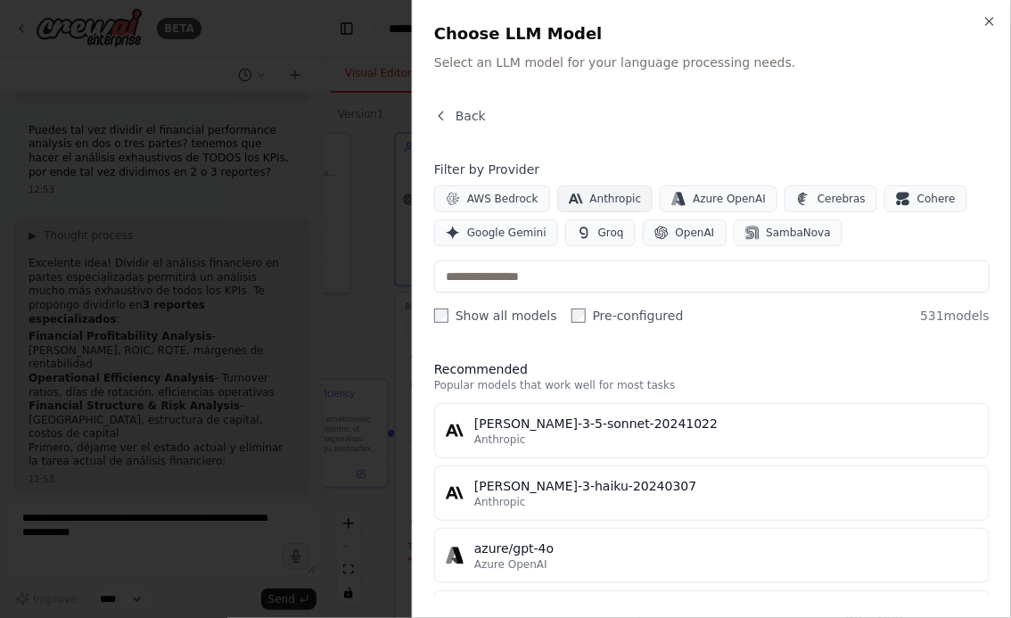
click at [586, 199] on button "Anthropic" at bounding box center [605, 198] width 96 height 27
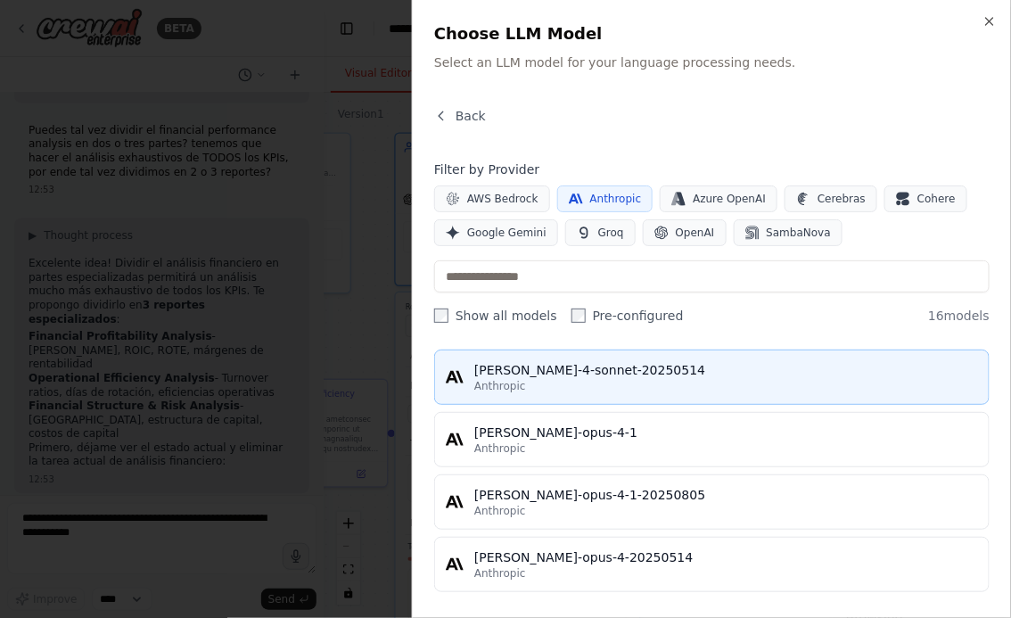
click at [511, 379] on span "Anthropic" at bounding box center [500, 386] width 52 height 14
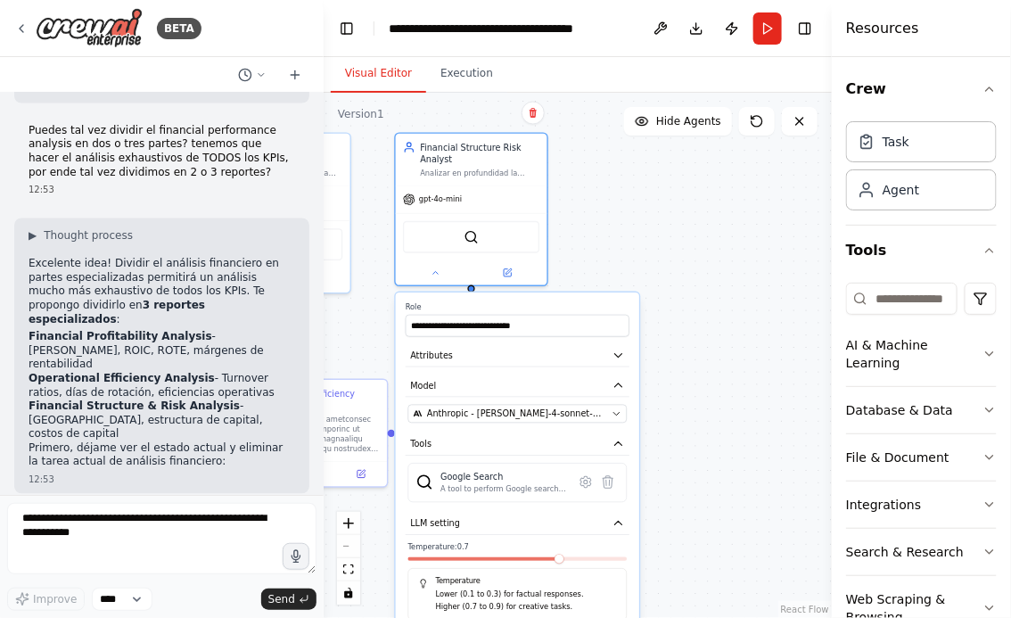
drag, startPoint x: 663, startPoint y: 407, endPoint x: 664, endPoint y: 215, distance: 192.6
click at [664, 218] on div ".deletable-edge-delete-btn { width: 20px; height: 20px; border: 0px solid #ffff…" at bounding box center [578, 355] width 508 height 525
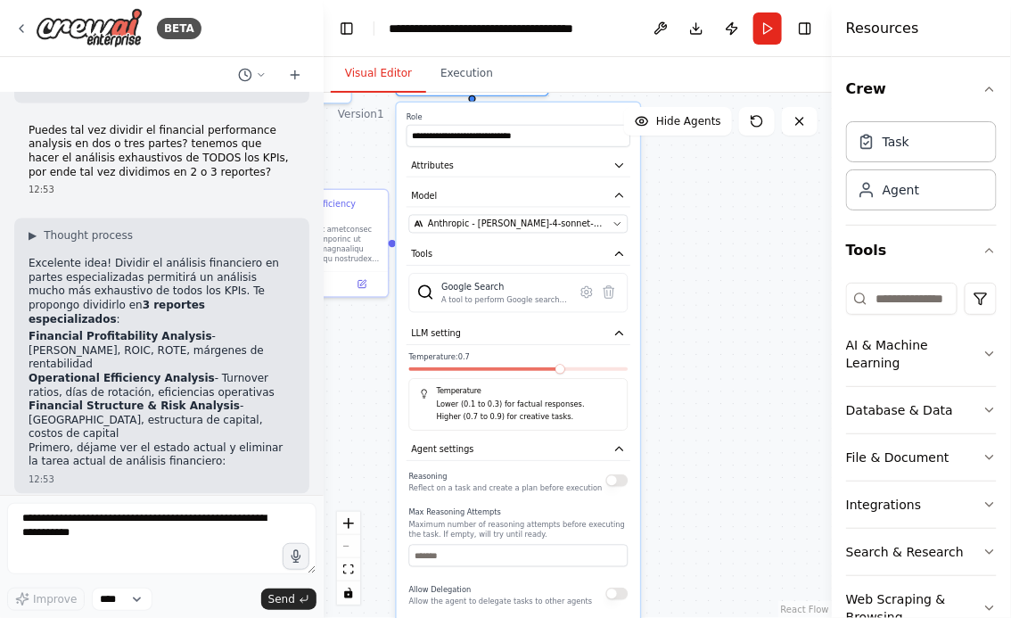
drag, startPoint x: 705, startPoint y: 457, endPoint x: 685, endPoint y: 238, distance: 219.4
click at [685, 238] on div ".deletable-edge-delete-btn { width: 20px; height: 20px; border: 0px solid #ffff…" at bounding box center [578, 355] width 508 height 525
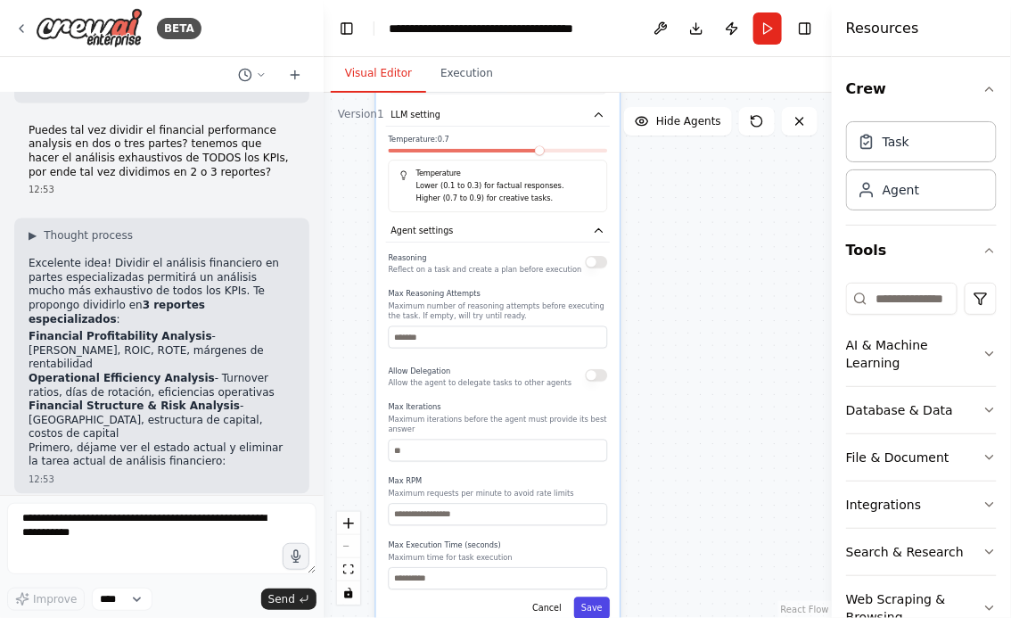
click at [591, 605] on button "Save" at bounding box center [592, 608] width 36 height 22
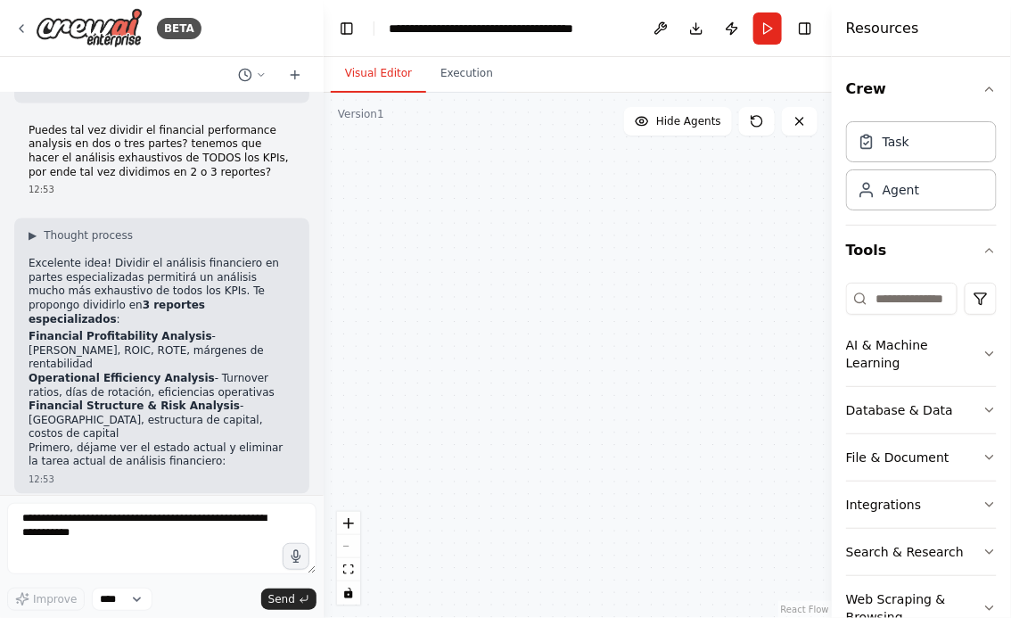
drag, startPoint x: 529, startPoint y: 387, endPoint x: 654, endPoint y: 435, distance: 134.6
click at [654, 435] on div ".deletable-edge-delete-btn { width: 20px; height: 20px; border: 0px solid #ffff…" at bounding box center [578, 355] width 508 height 525
drag, startPoint x: 561, startPoint y: 341, endPoint x: 624, endPoint y: 475, distance: 148.8
click at [625, 473] on div ".deletable-edge-delete-btn { width: 20px; height: 20px; border: 0px solid #ffff…" at bounding box center [578, 355] width 508 height 525
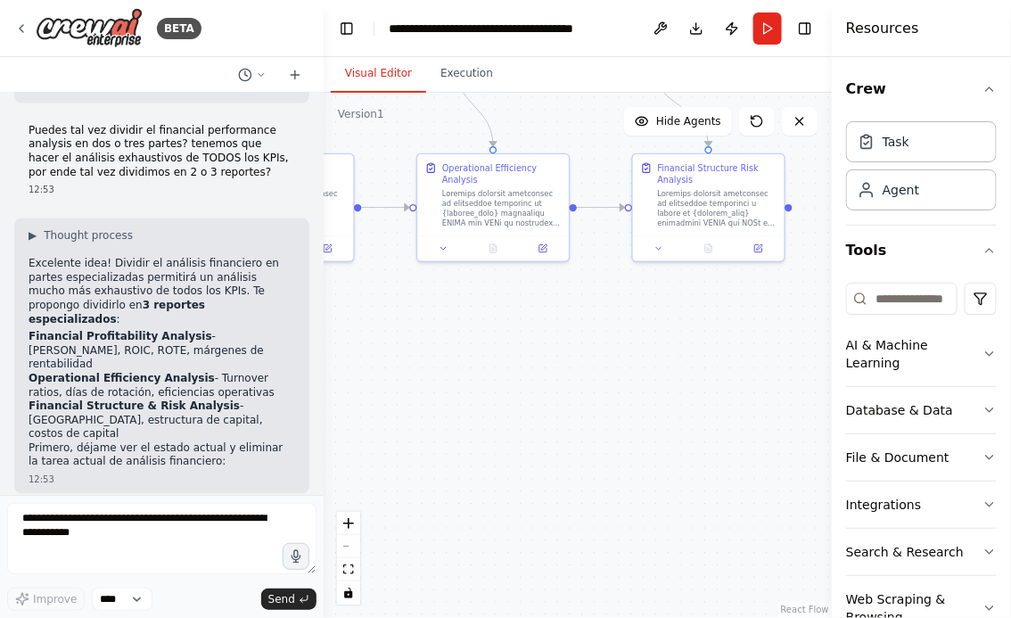
drag, startPoint x: 590, startPoint y: 416, endPoint x: 635, endPoint y: 537, distance: 128.4
click at [634, 532] on div ".deletable-edge-delete-btn { width: 20px; height: 20px; border: 0px solid #ffff…" at bounding box center [578, 355] width 508 height 525
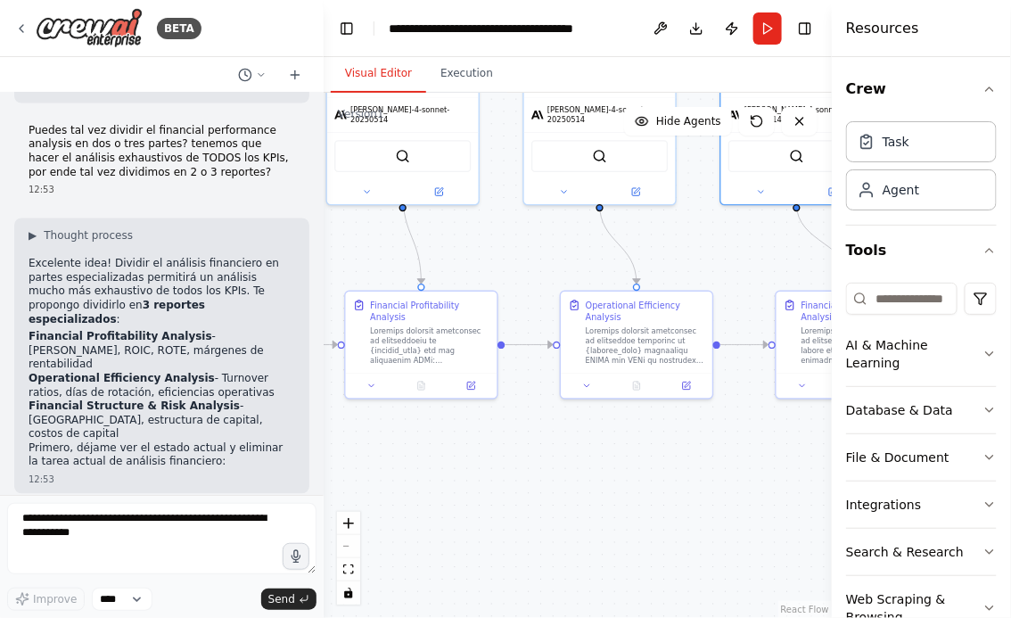
drag, startPoint x: 588, startPoint y: 498, endPoint x: 630, endPoint y: 503, distance: 41.4
click at [630, 501] on div ".deletable-edge-delete-btn { width: 20px; height: 20px; border: 0px solid #ffff…" at bounding box center [578, 355] width 508 height 525
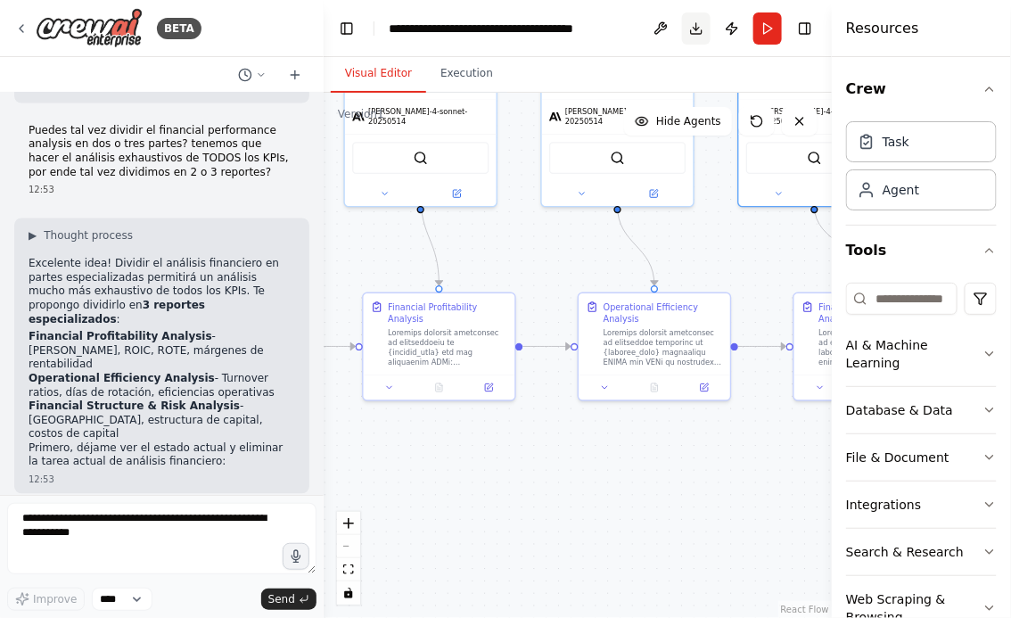
click at [690, 27] on button "Download" at bounding box center [696, 28] width 29 height 32
click at [695, 30] on button "Download" at bounding box center [696, 28] width 29 height 32
